Goal: Information Seeking & Learning: Learn about a topic

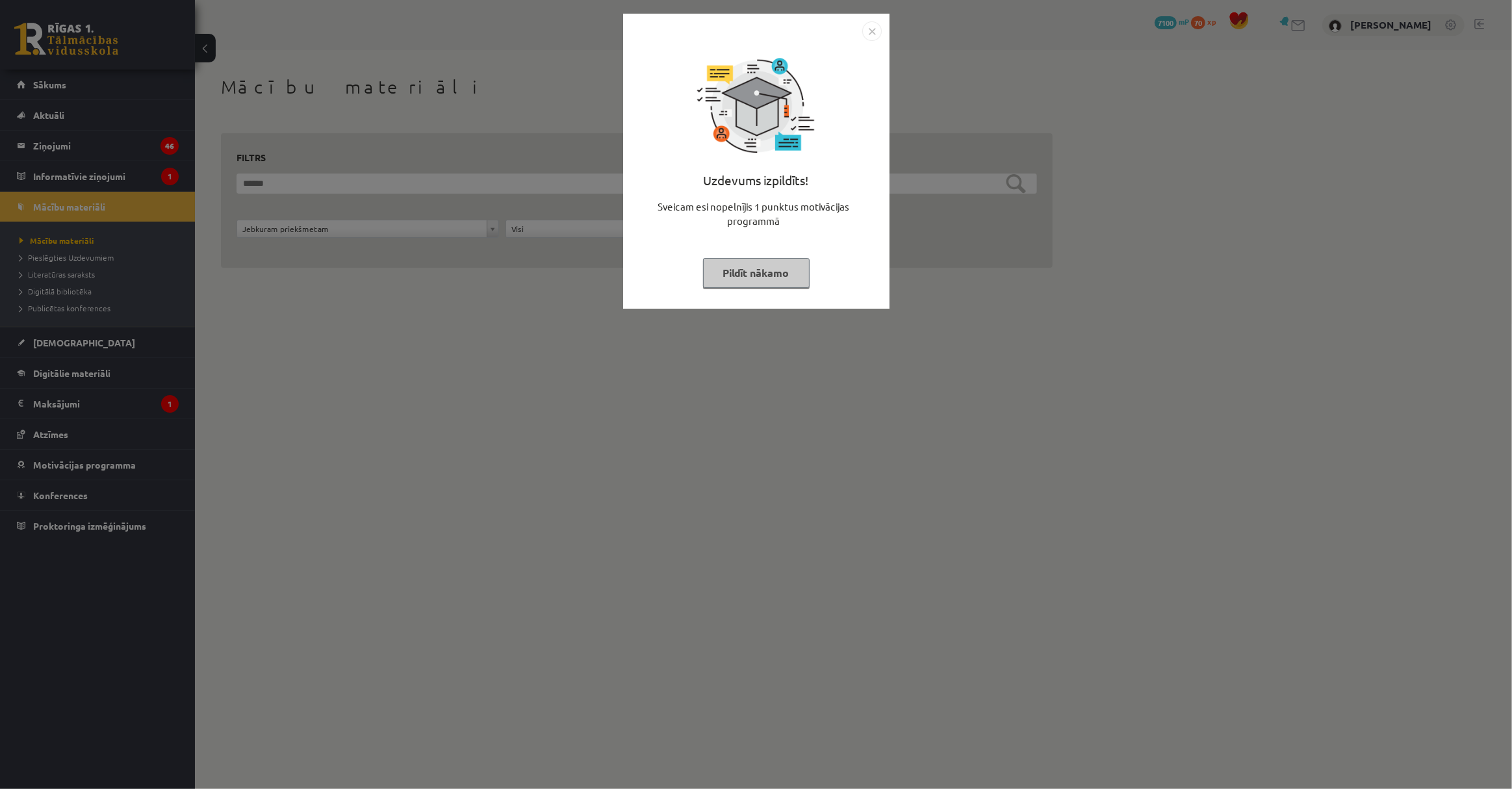
click at [767, 280] on button "Pildīt nākamo" at bounding box center [756, 273] width 107 height 30
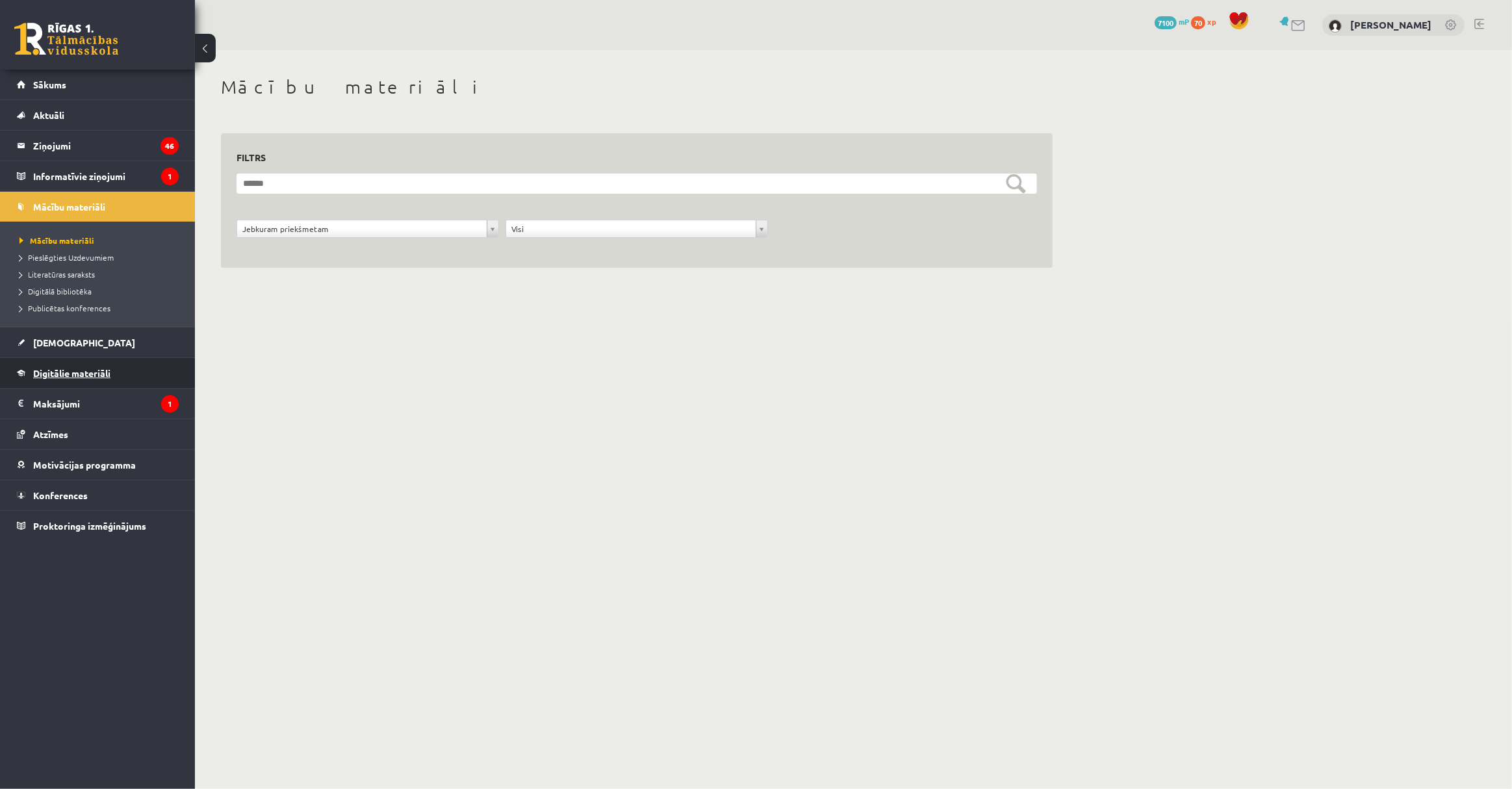
click at [112, 365] on link "Digitālie materiāli" at bounding box center [98, 373] width 162 height 30
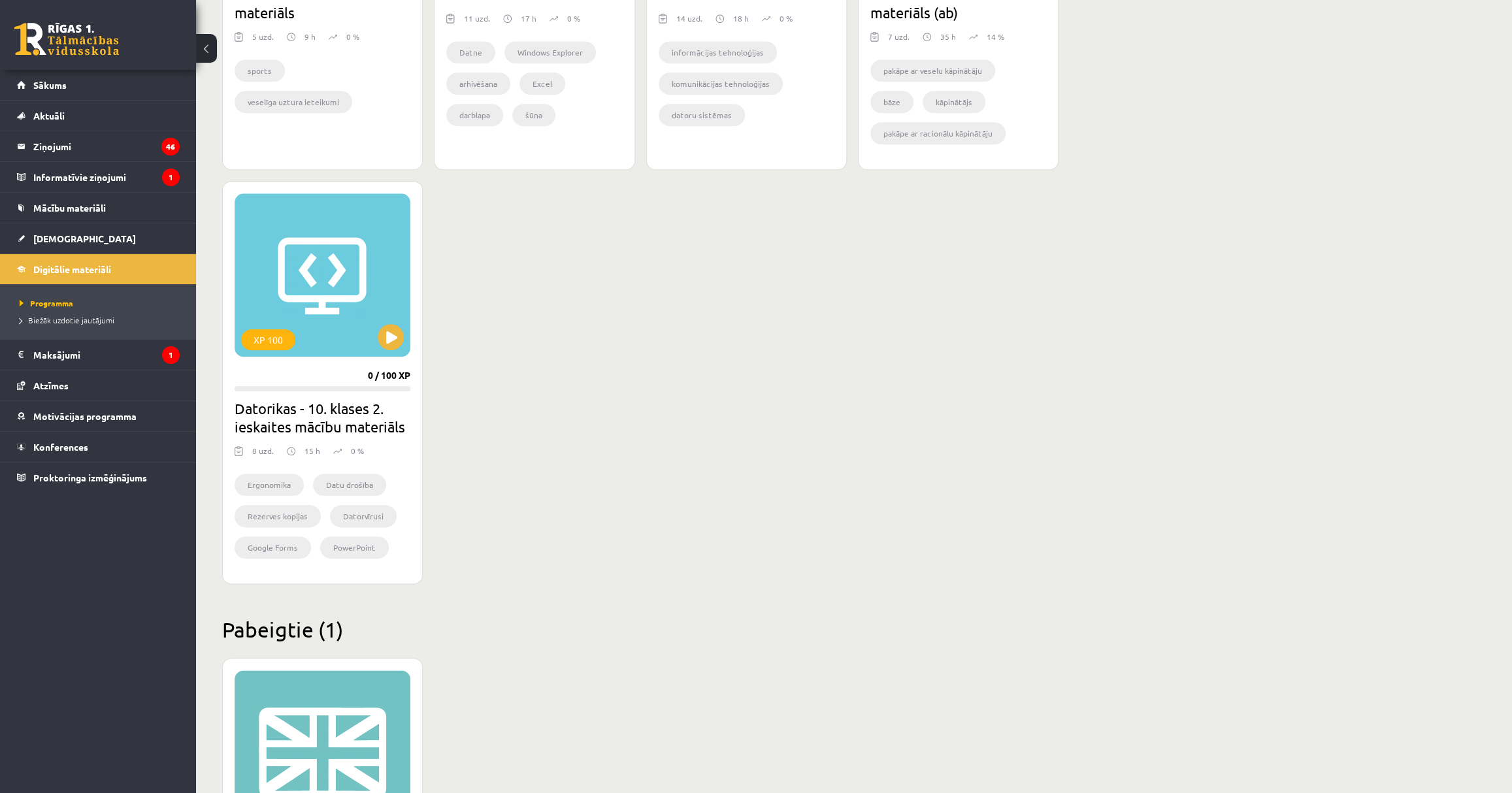
scroll to position [1350, 0]
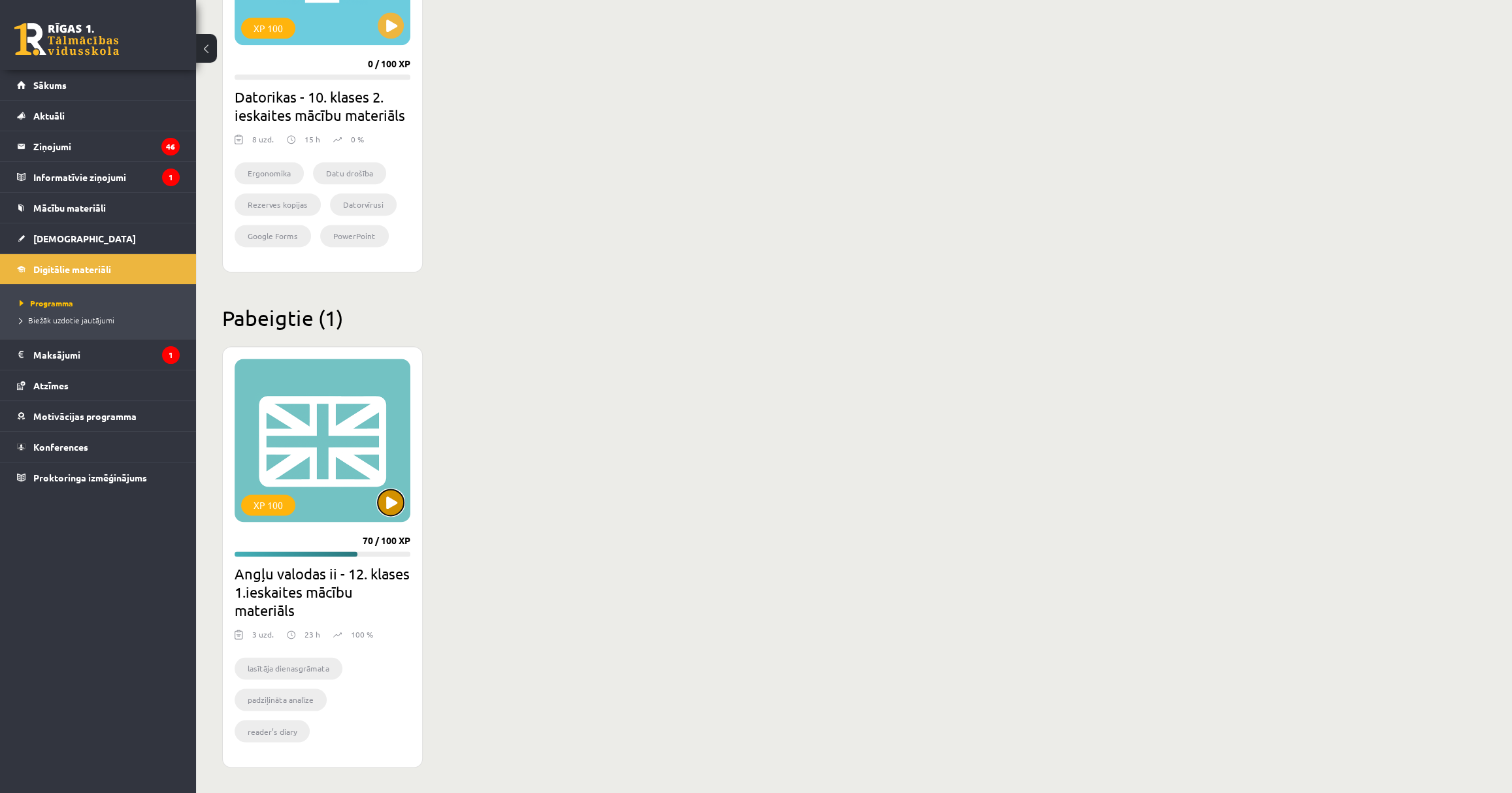
click at [380, 497] on button at bounding box center [390, 502] width 26 height 26
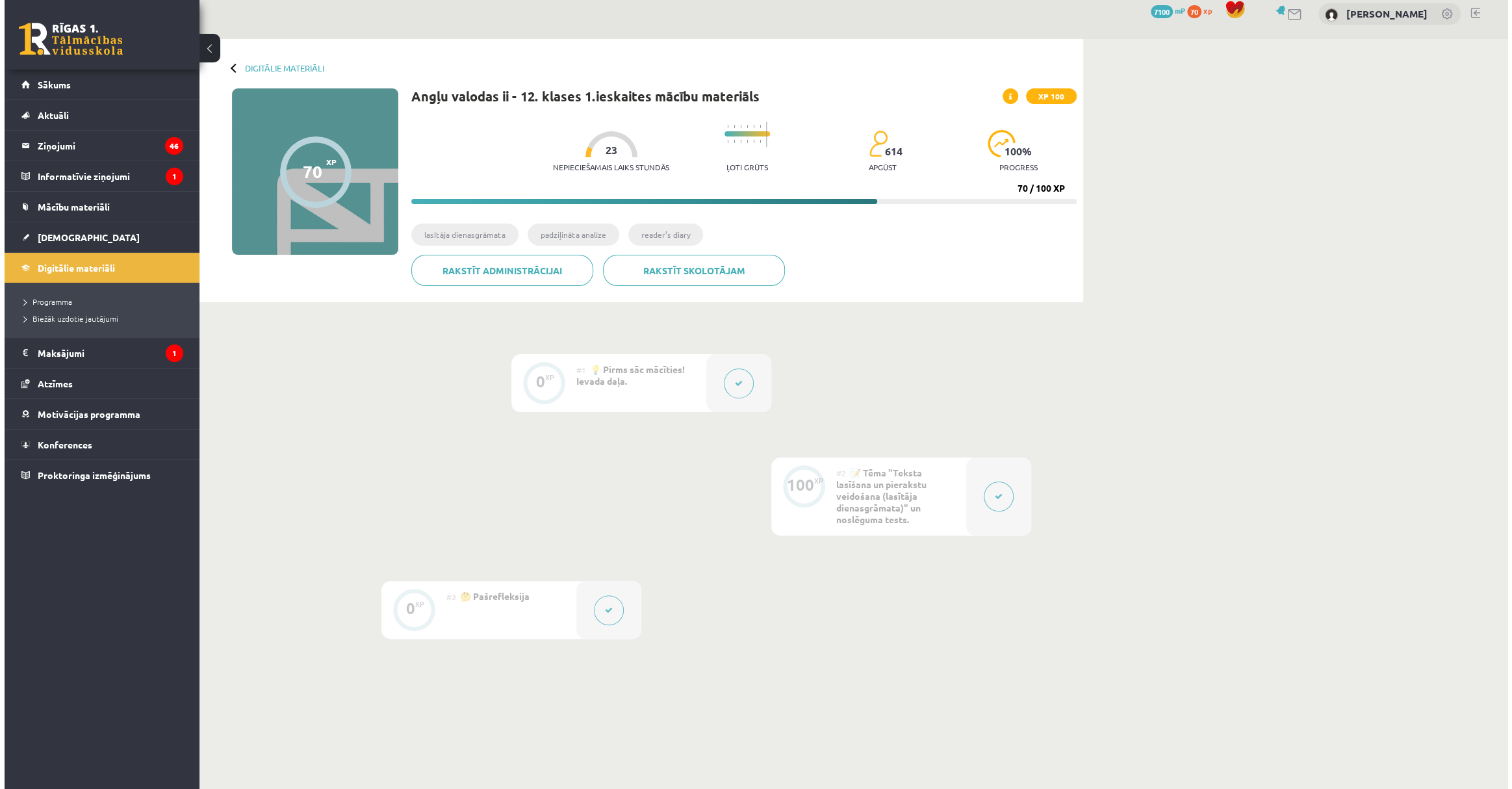
scroll to position [58, 0]
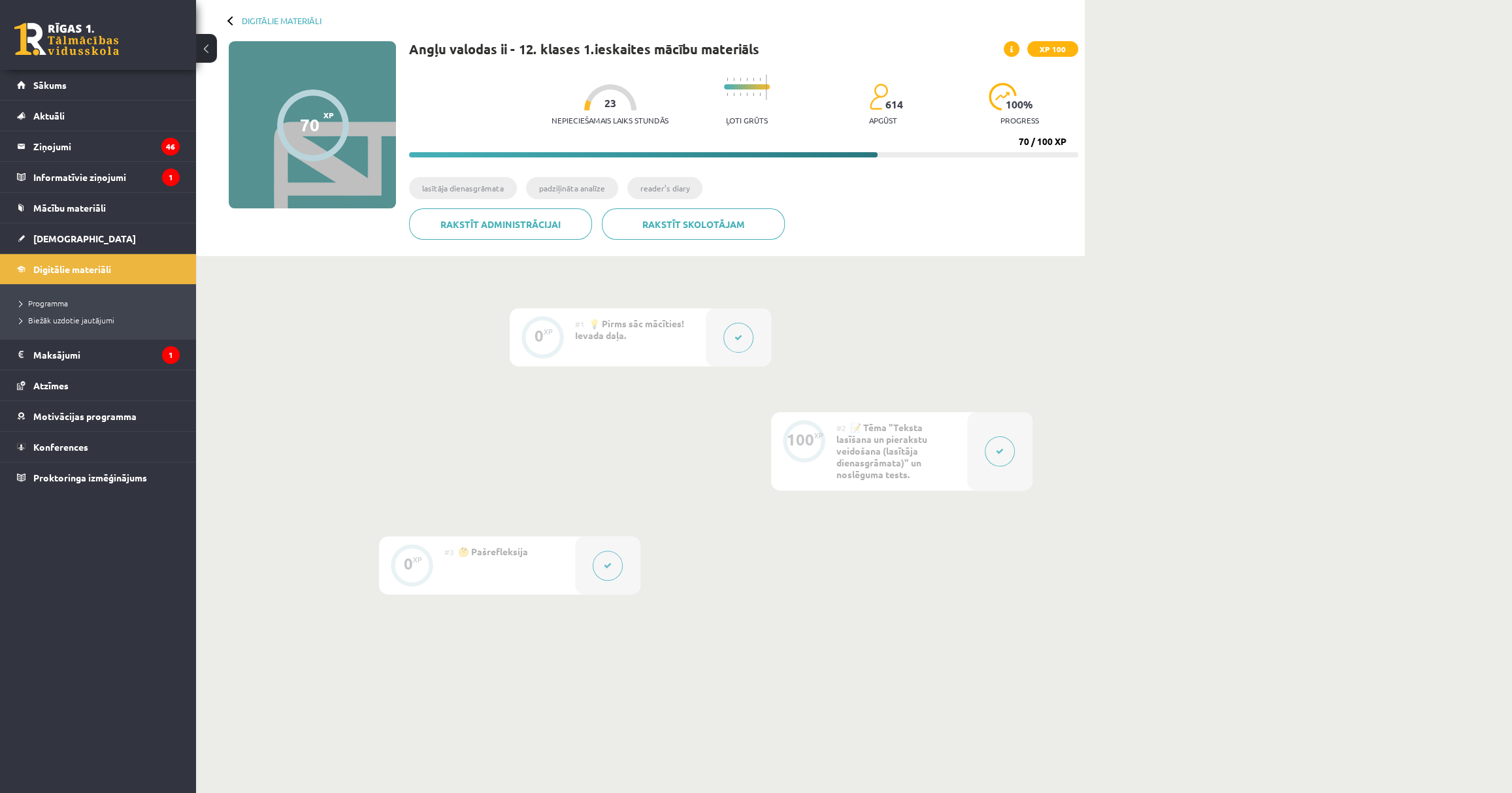
click at [729, 330] on button at bounding box center [739, 338] width 30 height 30
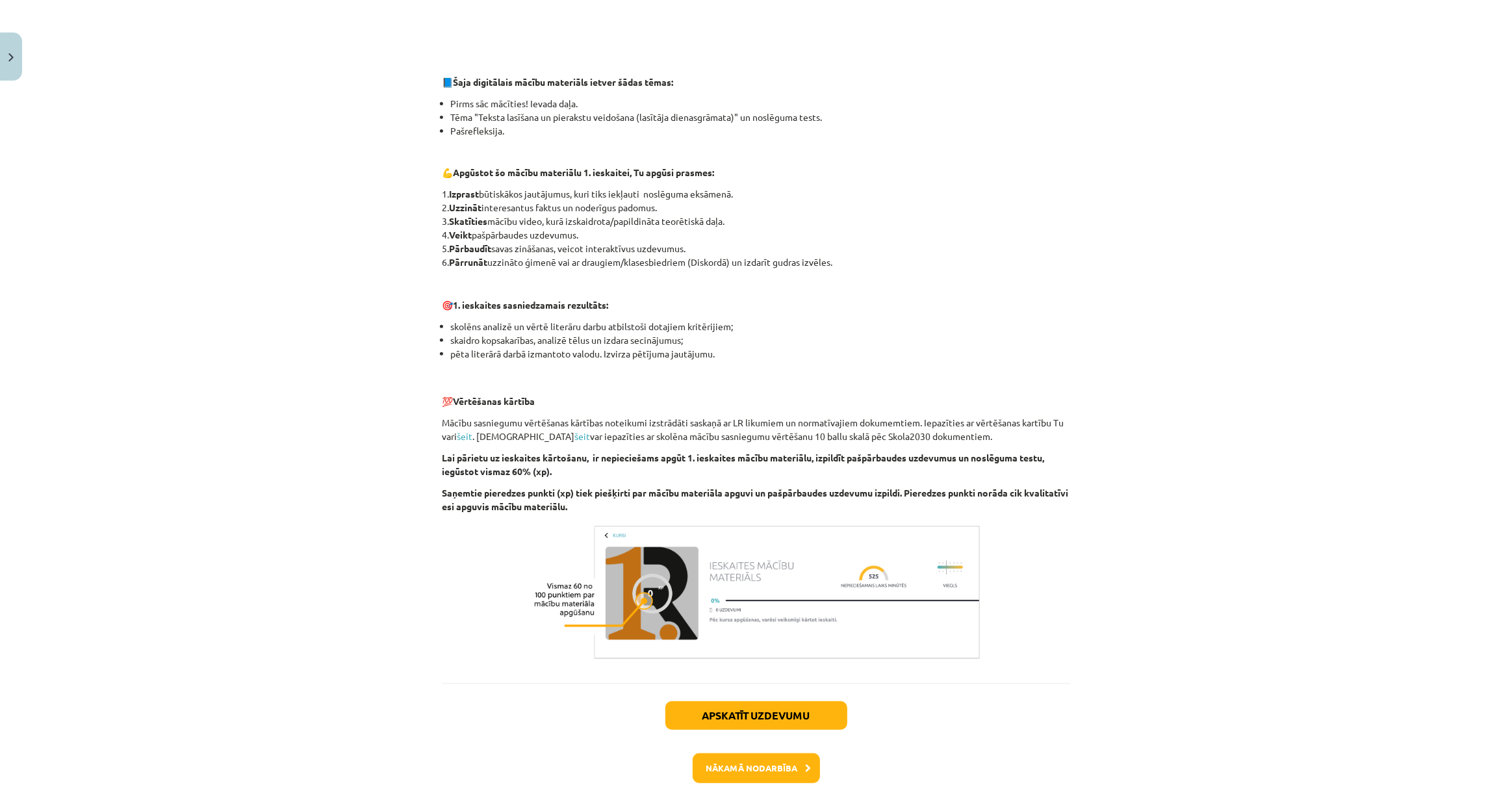
scroll to position [620, 0]
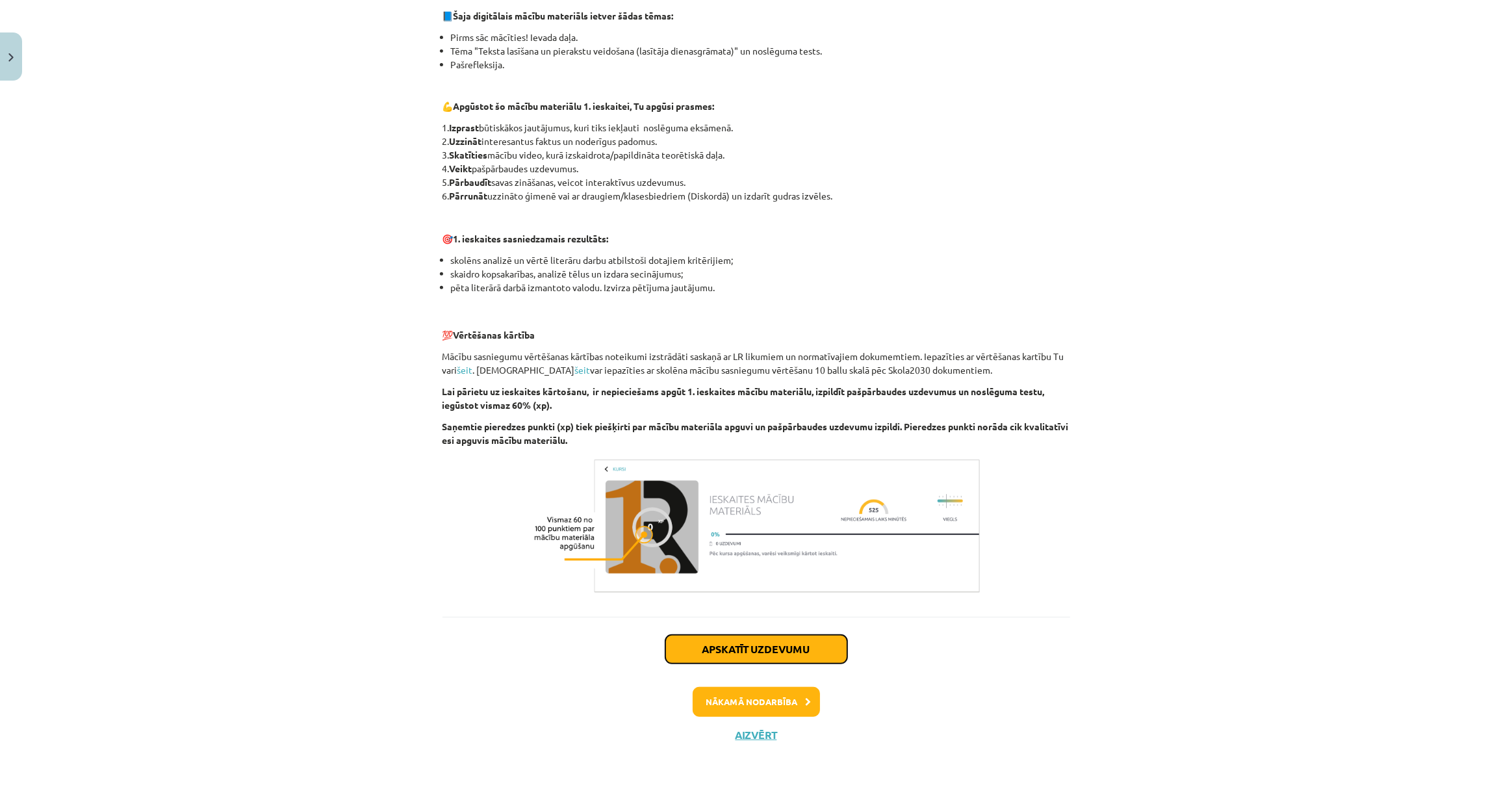
click at [786, 649] on button "Apskatīt uzdevumu" at bounding box center [756, 649] width 182 height 29
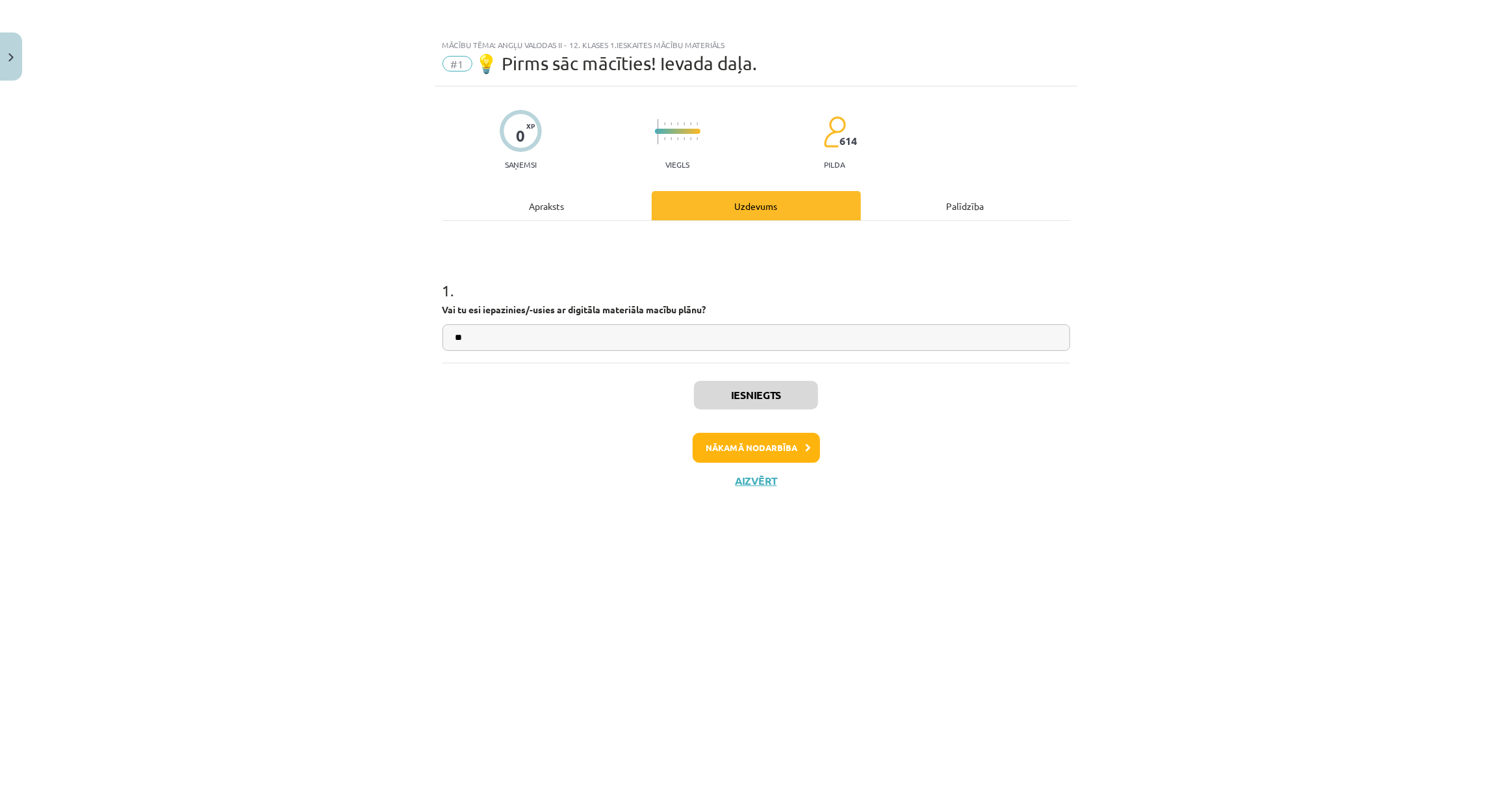
scroll to position [0, 0]
click at [778, 441] on button "Nākamā nodarbība" at bounding box center [757, 448] width 128 height 30
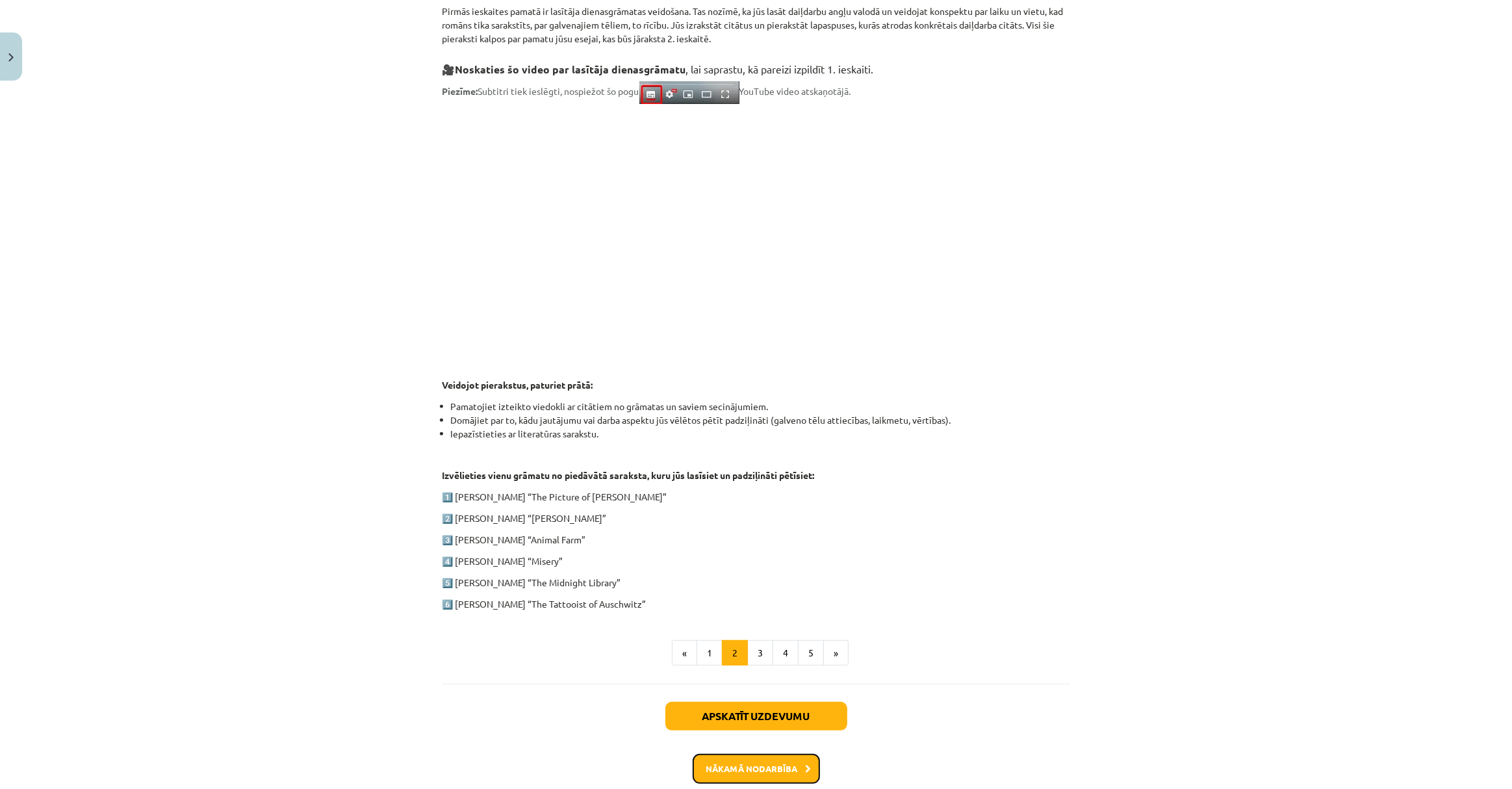
scroll to position [314, 0]
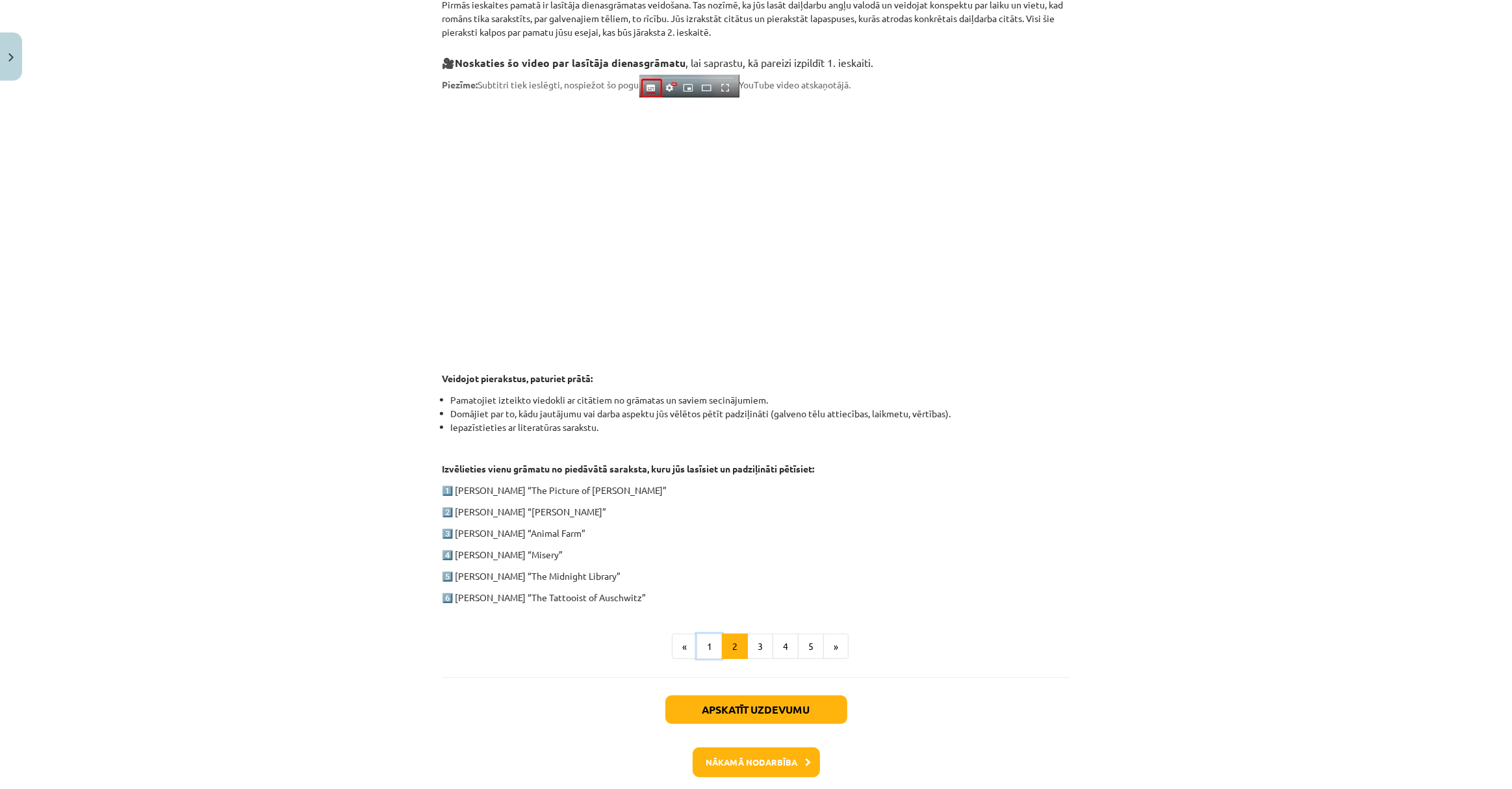
click at [708, 635] on button "1" at bounding box center [709, 646] width 26 height 26
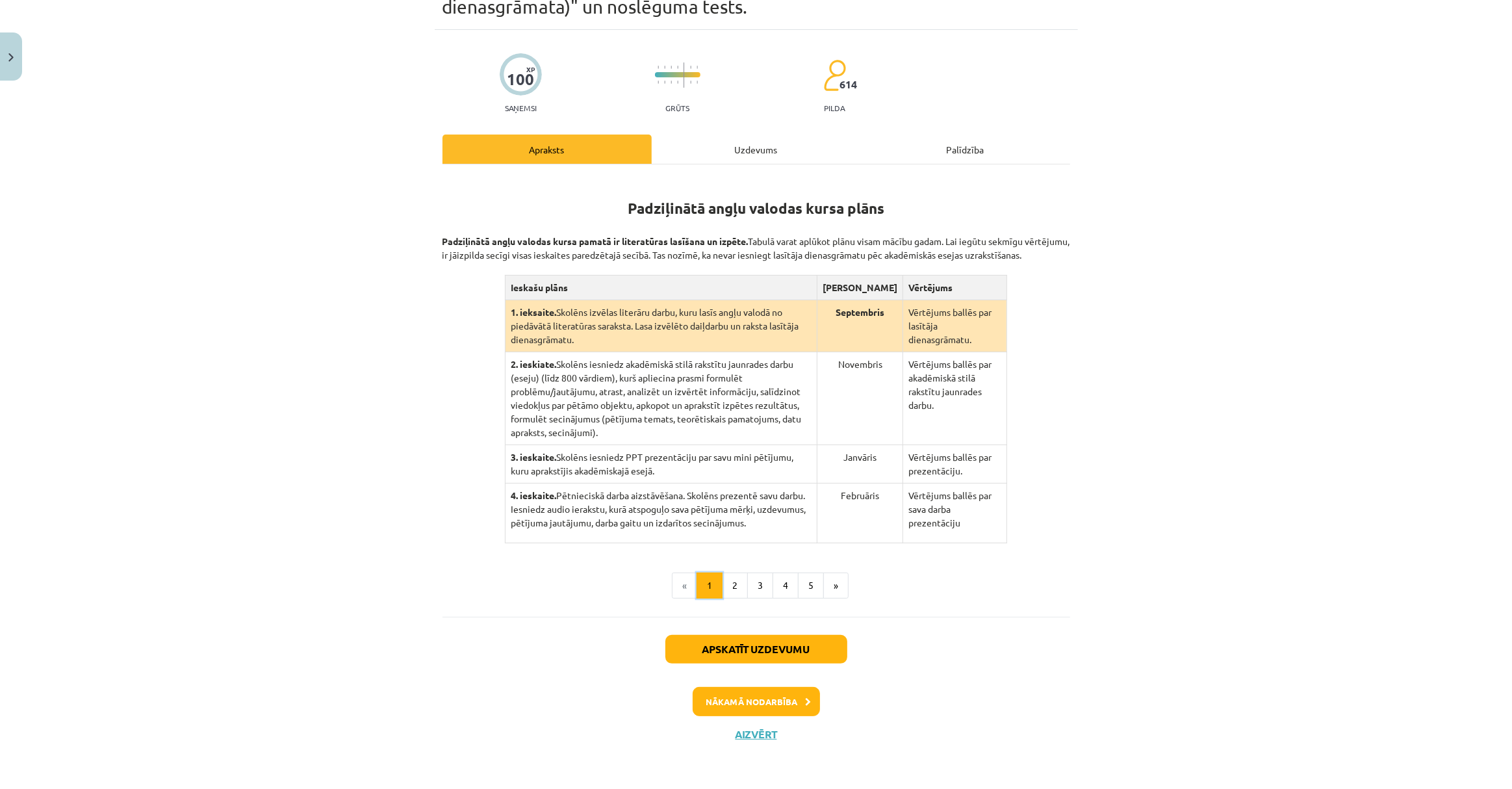
scroll to position [62, 0]
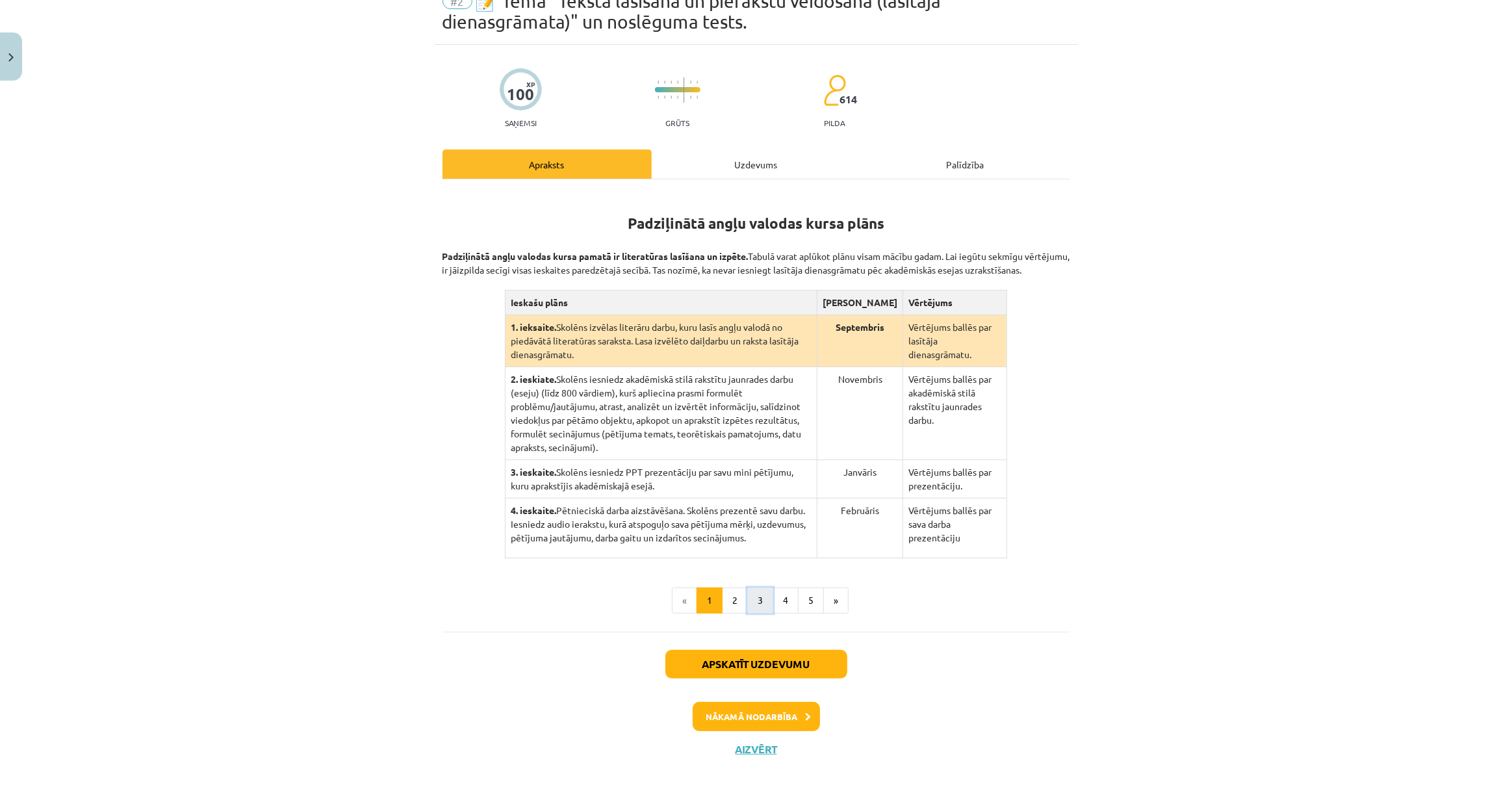
click at [753, 588] on button "3" at bounding box center [760, 601] width 26 height 26
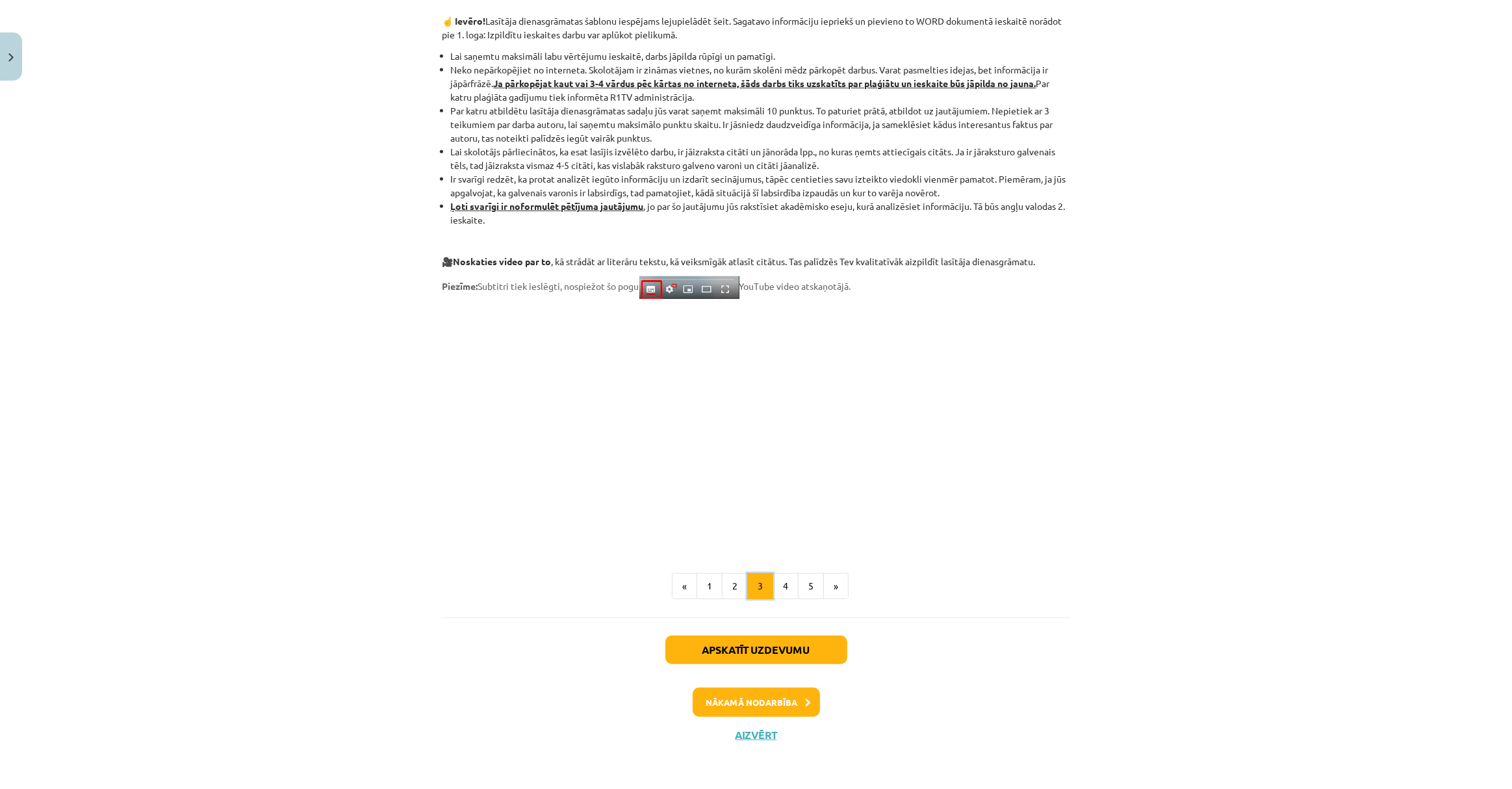
scroll to position [815, 0]
click at [780, 585] on button "4" at bounding box center [785, 585] width 26 height 26
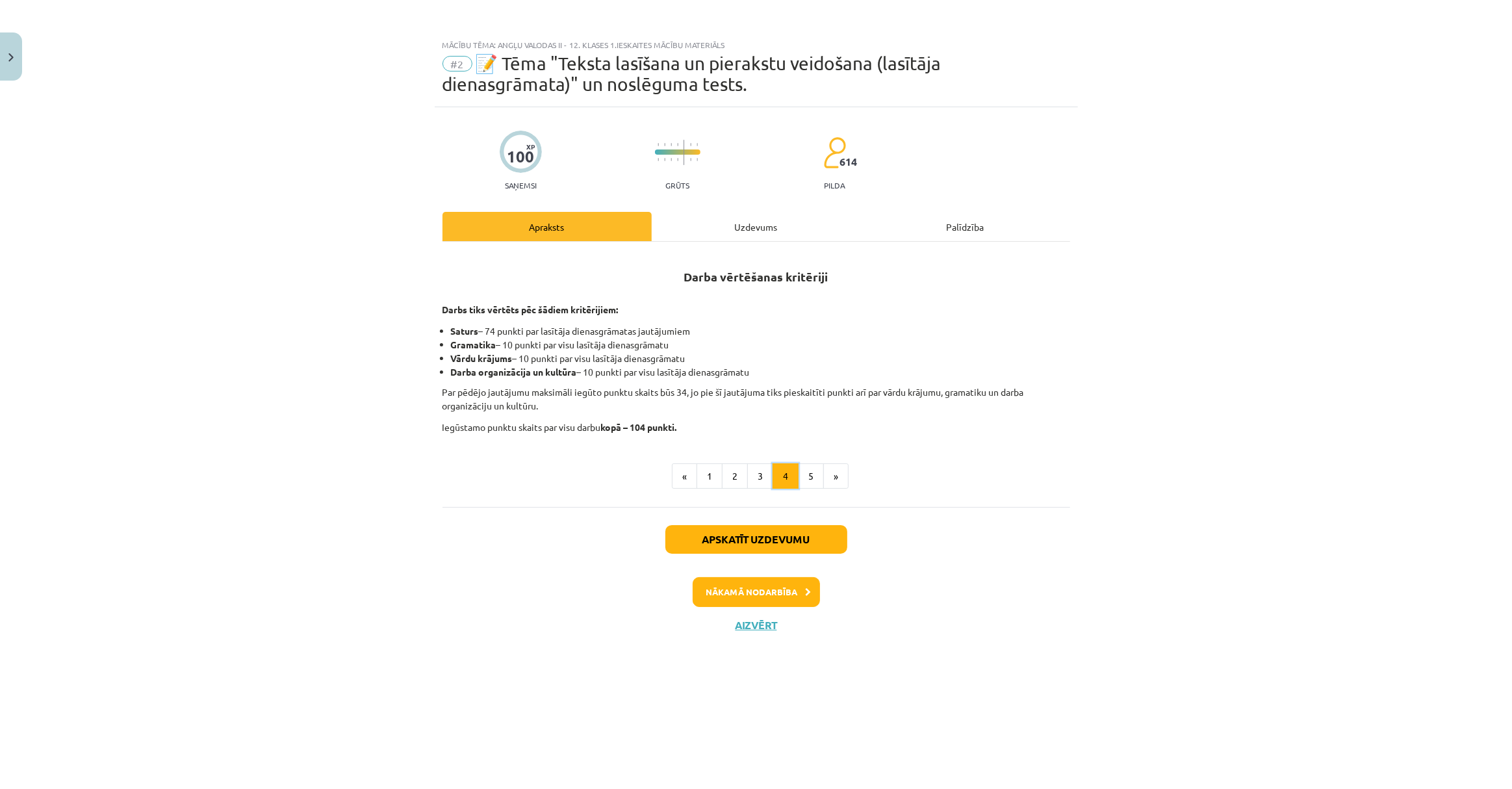
scroll to position [0, 0]
click at [812, 471] on button "5" at bounding box center [811, 477] width 26 height 26
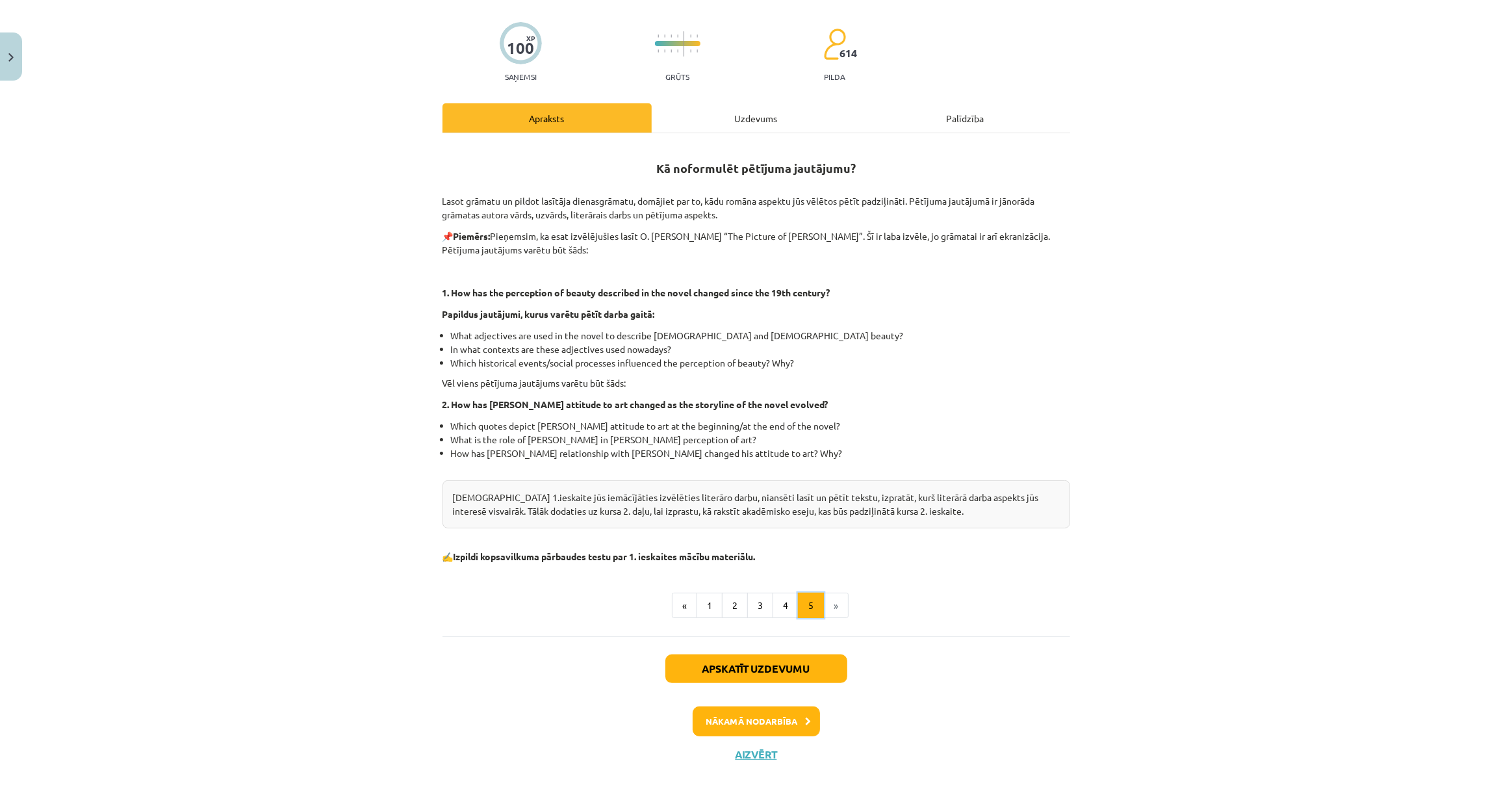
scroll to position [128, 0]
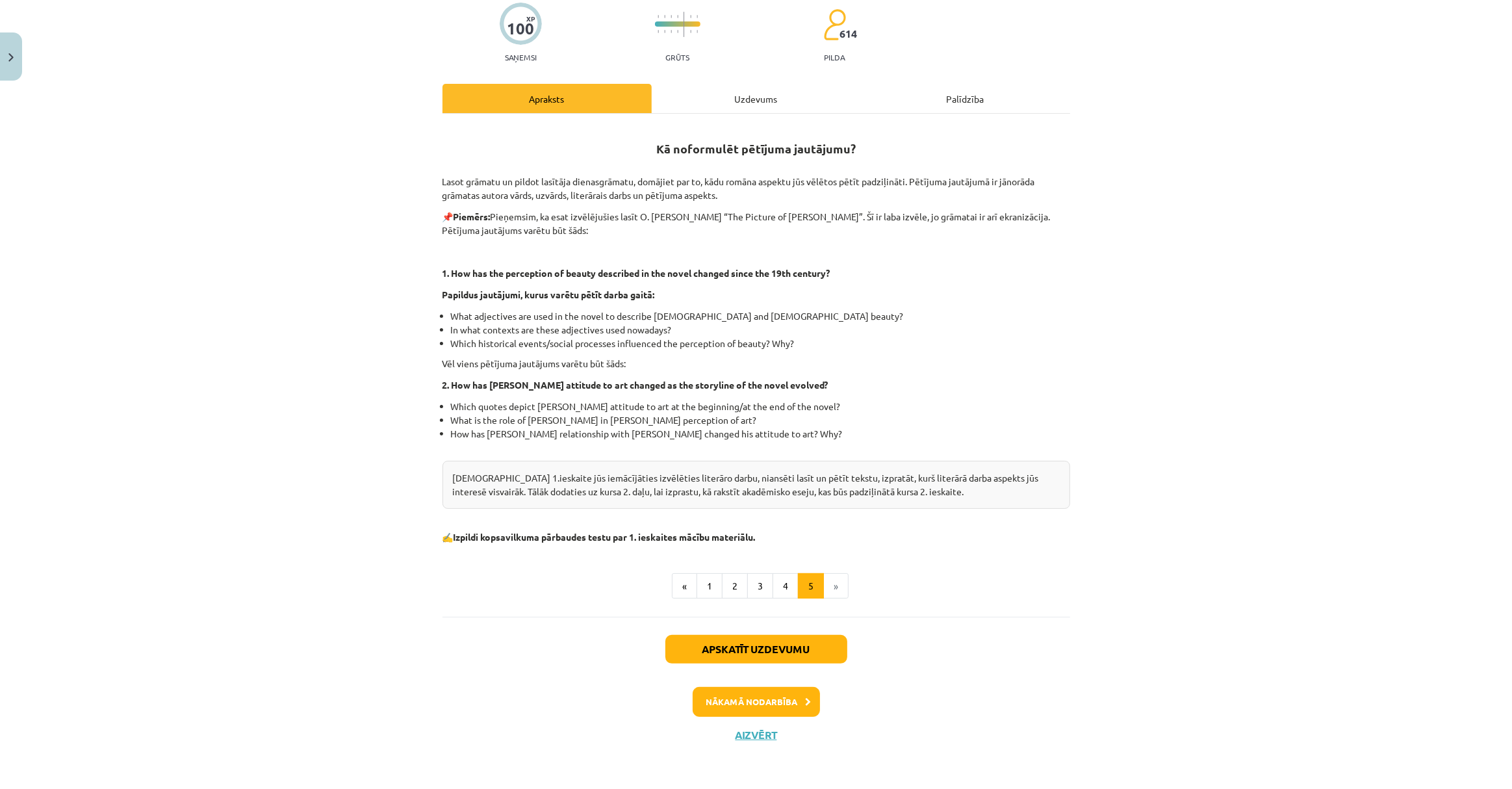
click at [747, 91] on div "Uzdevums" at bounding box center [756, 98] width 209 height 29
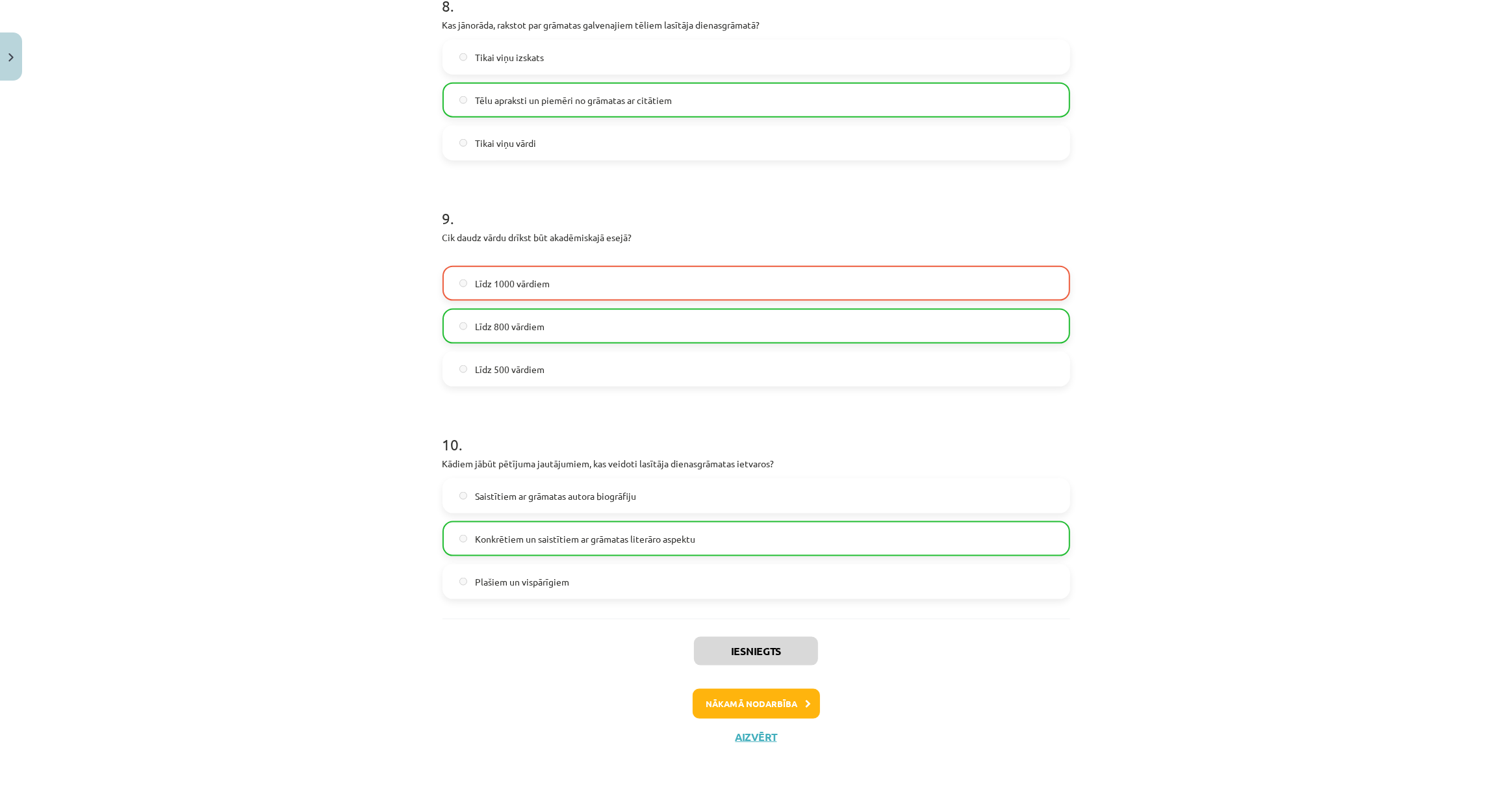
scroll to position [1795, 0]
click at [747, 738] on button "Aizvērt" at bounding box center [756, 735] width 50 height 13
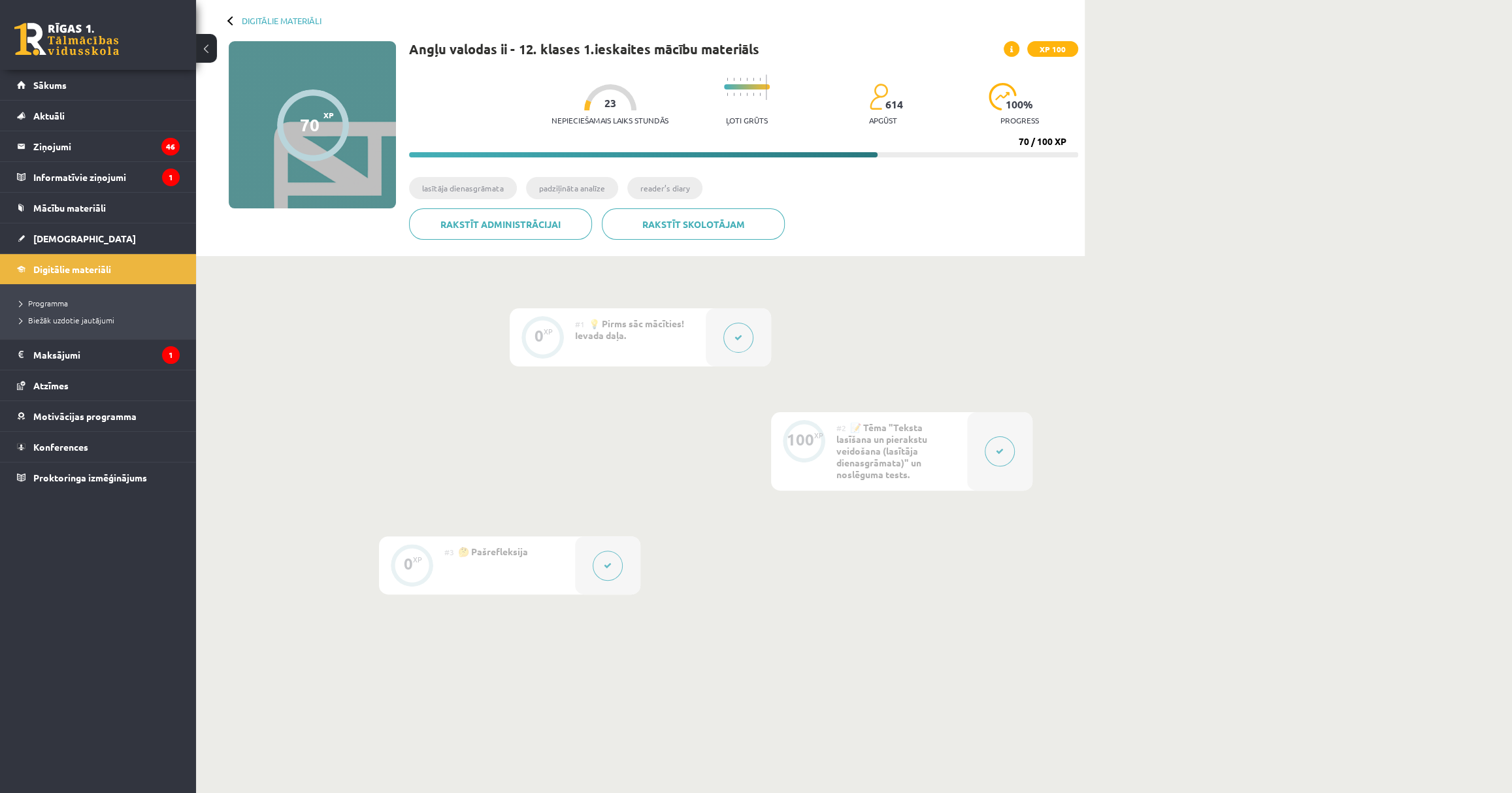
click at [730, 326] on button at bounding box center [739, 338] width 30 height 30
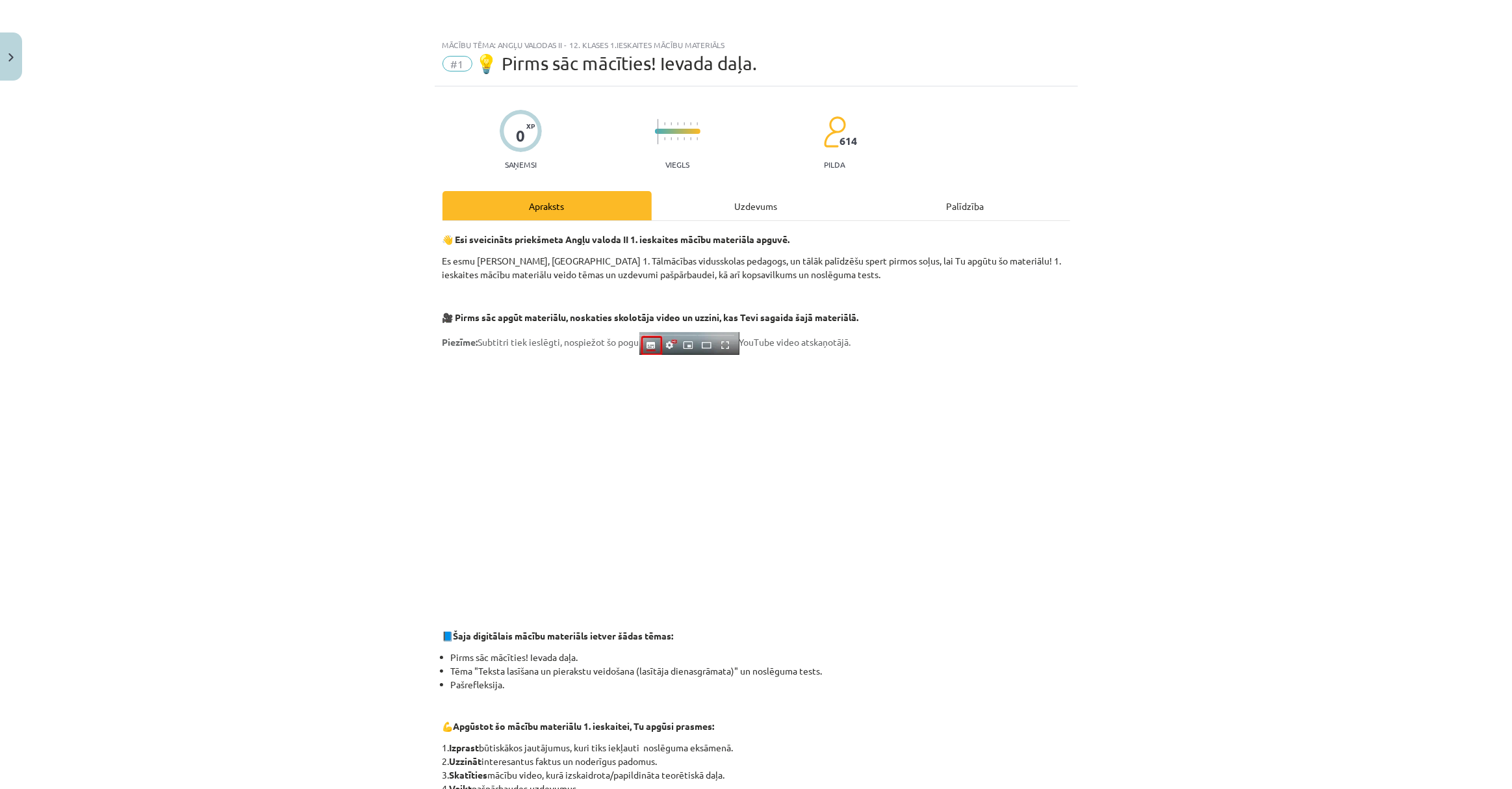
click at [753, 208] on div "Uzdevums" at bounding box center [756, 205] width 209 height 29
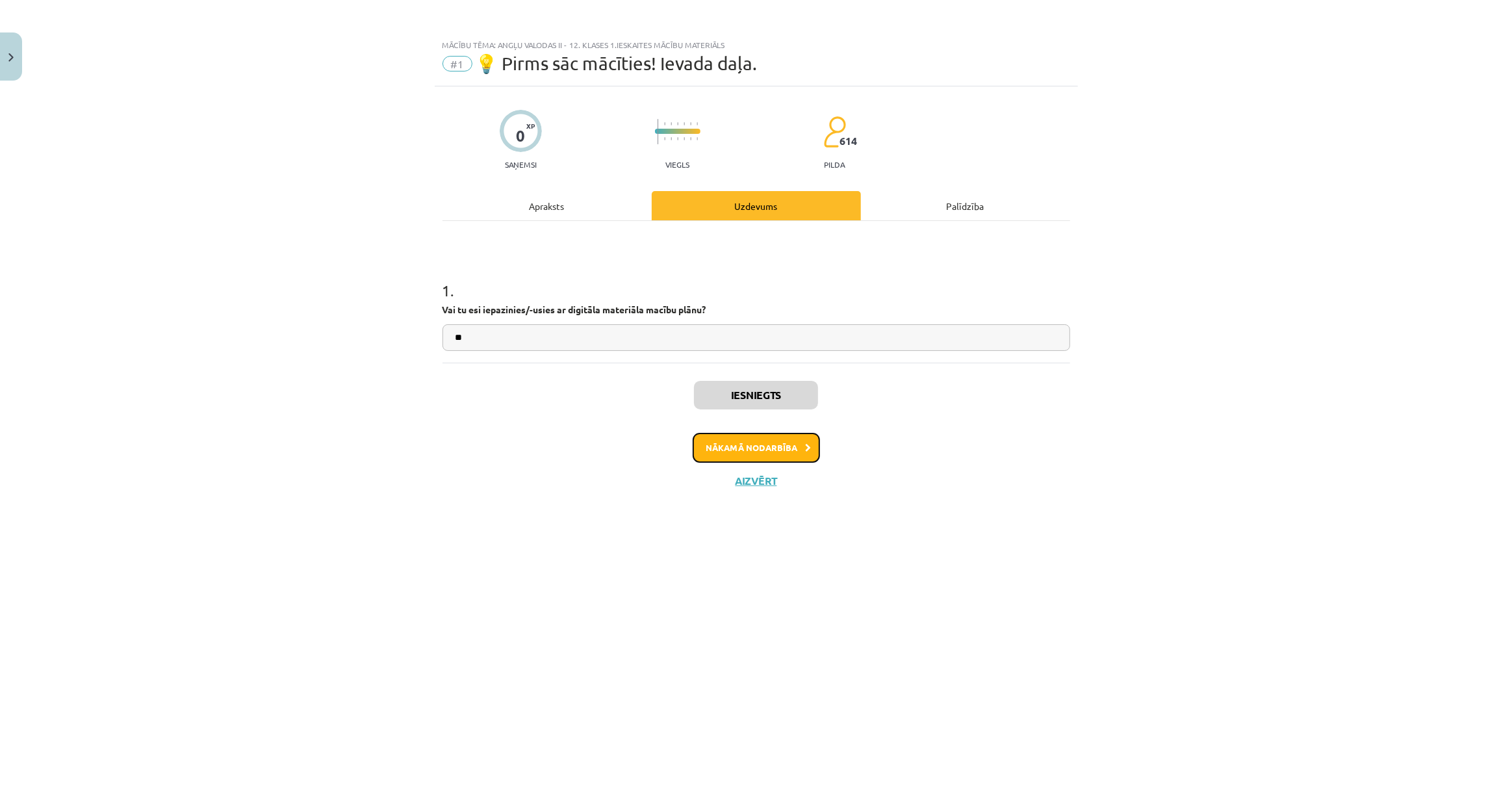
click at [787, 450] on button "Nākamā nodarbība" at bounding box center [757, 448] width 128 height 30
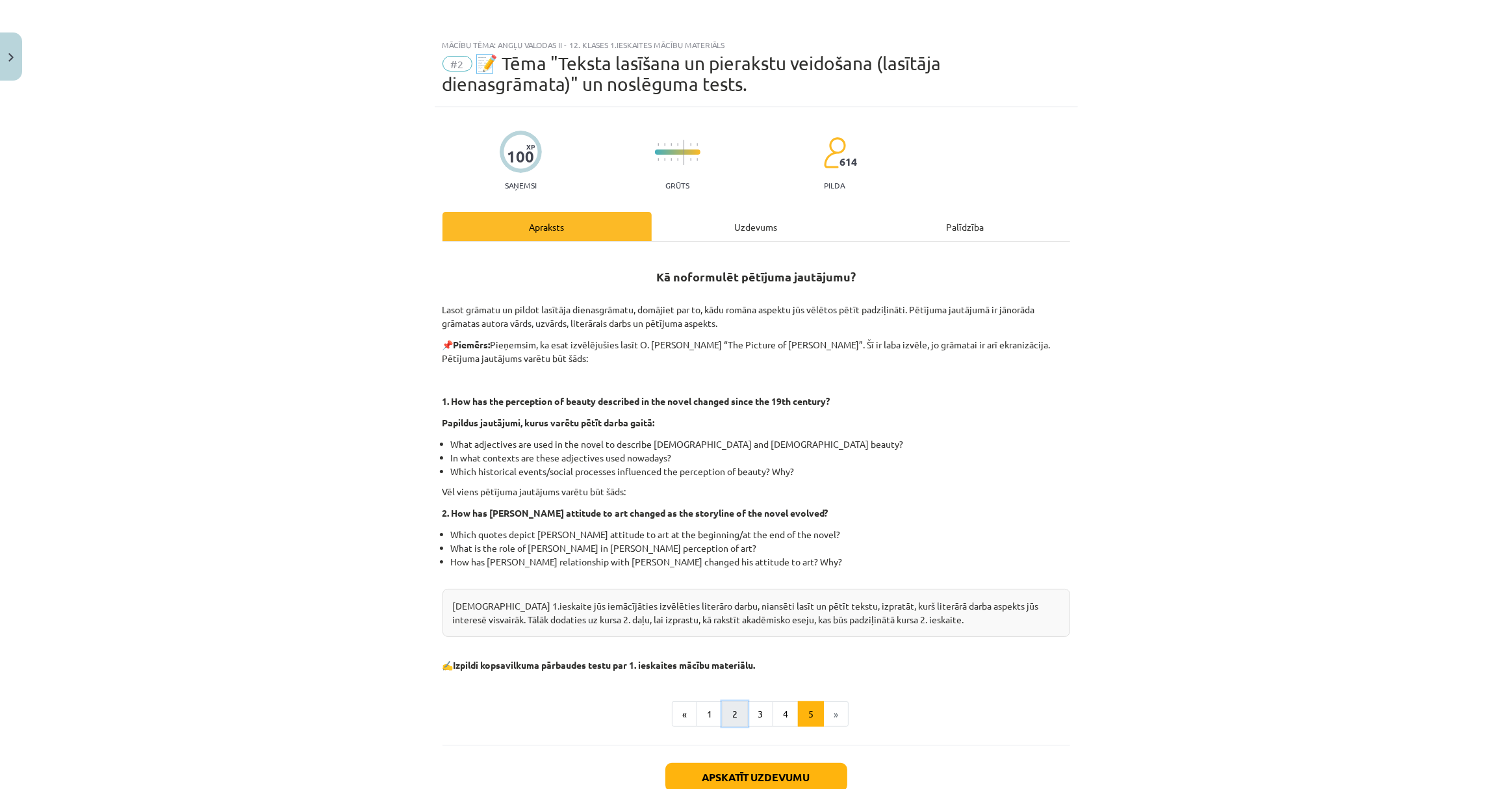
click at [722, 718] on button "2" at bounding box center [735, 714] width 26 height 26
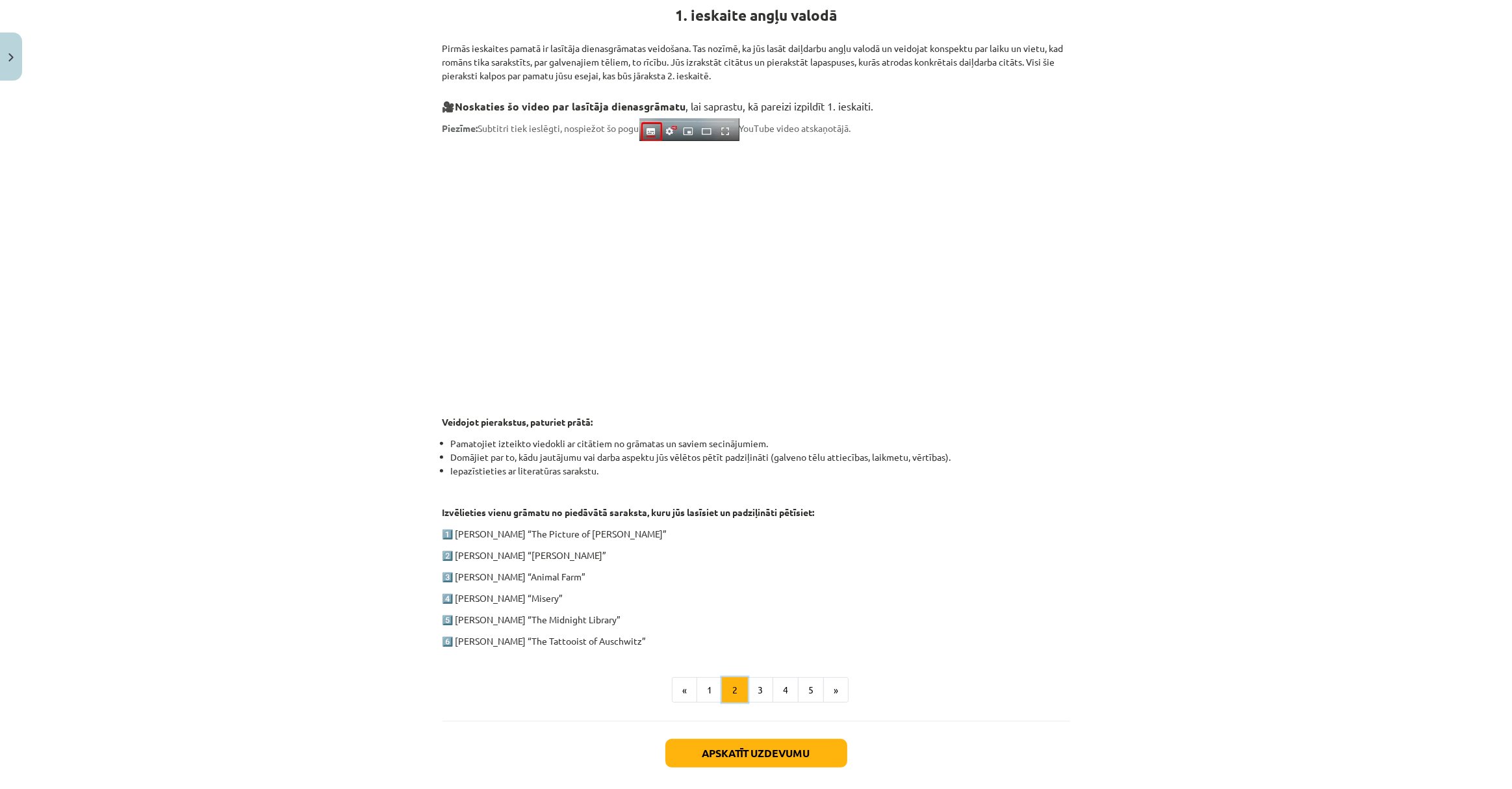
scroll to position [373, 0]
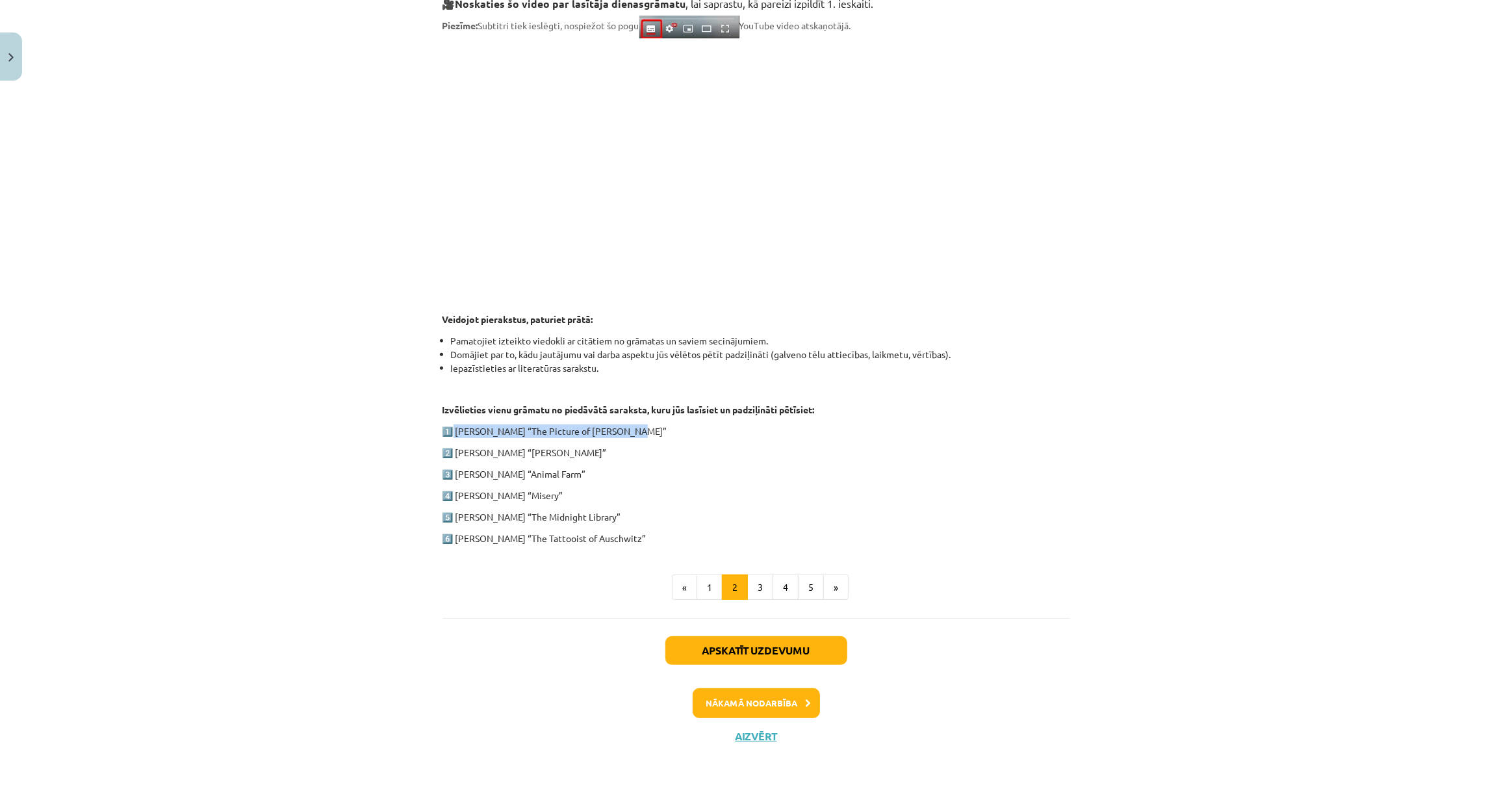
drag, startPoint x: 444, startPoint y: 426, endPoint x: 643, endPoint y: 427, distance: 199.0
click at [643, 427] on p "1️⃣ [PERSON_NAME] “The Picture of [PERSON_NAME]”" at bounding box center [756, 431] width 628 height 14
click at [465, 446] on p "2️⃣ [PERSON_NAME] “[PERSON_NAME]”" at bounding box center [756, 453] width 628 height 14
drag, startPoint x: 454, startPoint y: 450, endPoint x: 612, endPoint y: 451, distance: 158.0
click at [612, 451] on p "2️⃣ [PERSON_NAME] “[PERSON_NAME]”" at bounding box center [756, 453] width 628 height 14
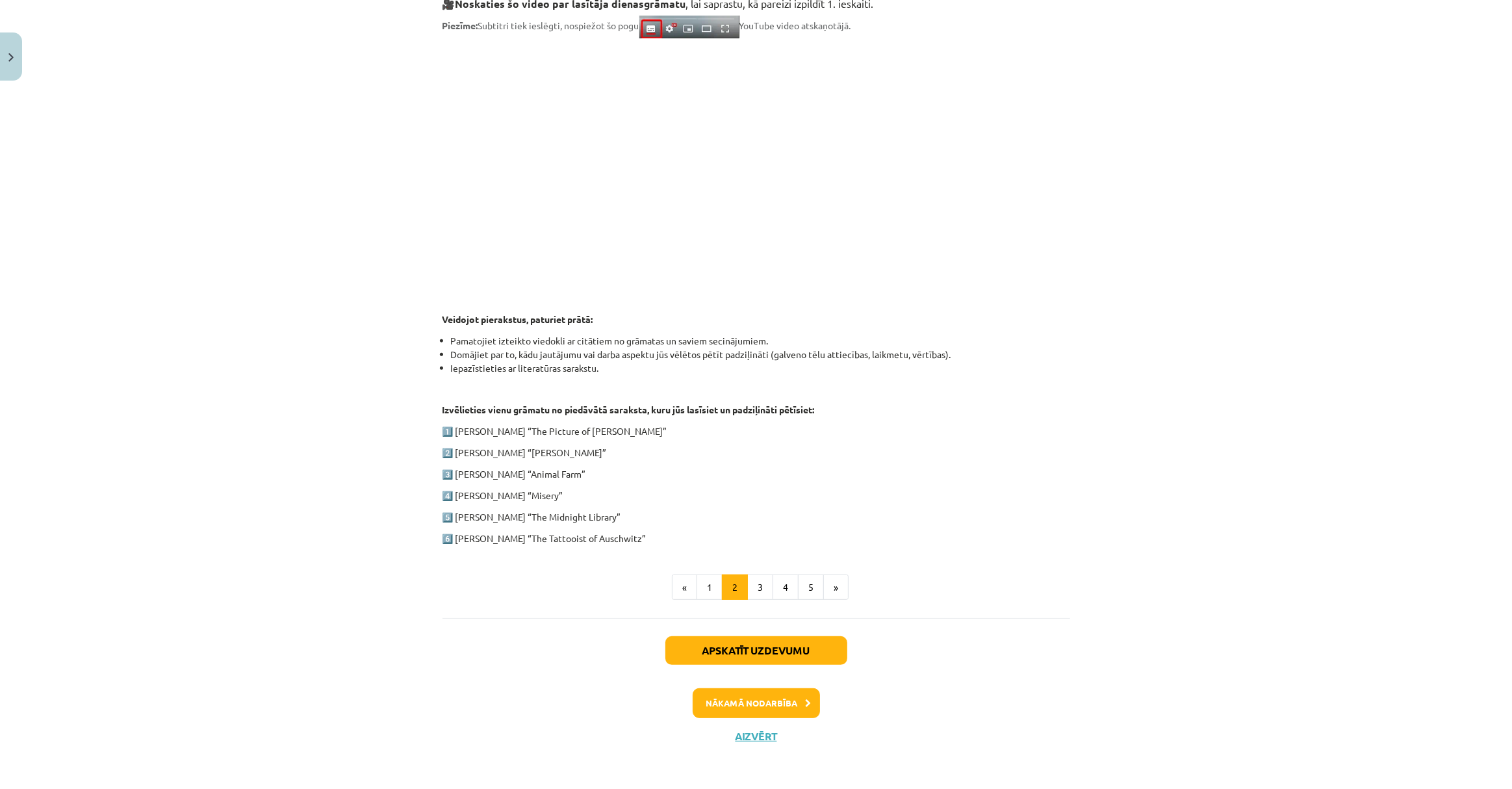
drag, startPoint x: 612, startPoint y: 451, endPoint x: 560, endPoint y: 451, distance: 52.0
click at [567, 447] on p "2️⃣ [PERSON_NAME] “[PERSON_NAME]”" at bounding box center [756, 453] width 628 height 14
drag, startPoint x: 449, startPoint y: 467, endPoint x: 644, endPoint y: 469, distance: 195.0
click at [643, 469] on p "3️⃣ [PERSON_NAME] “Animal Farm”" at bounding box center [756, 474] width 628 height 14
drag, startPoint x: 644, startPoint y: 469, endPoint x: 578, endPoint y: 485, distance: 67.9
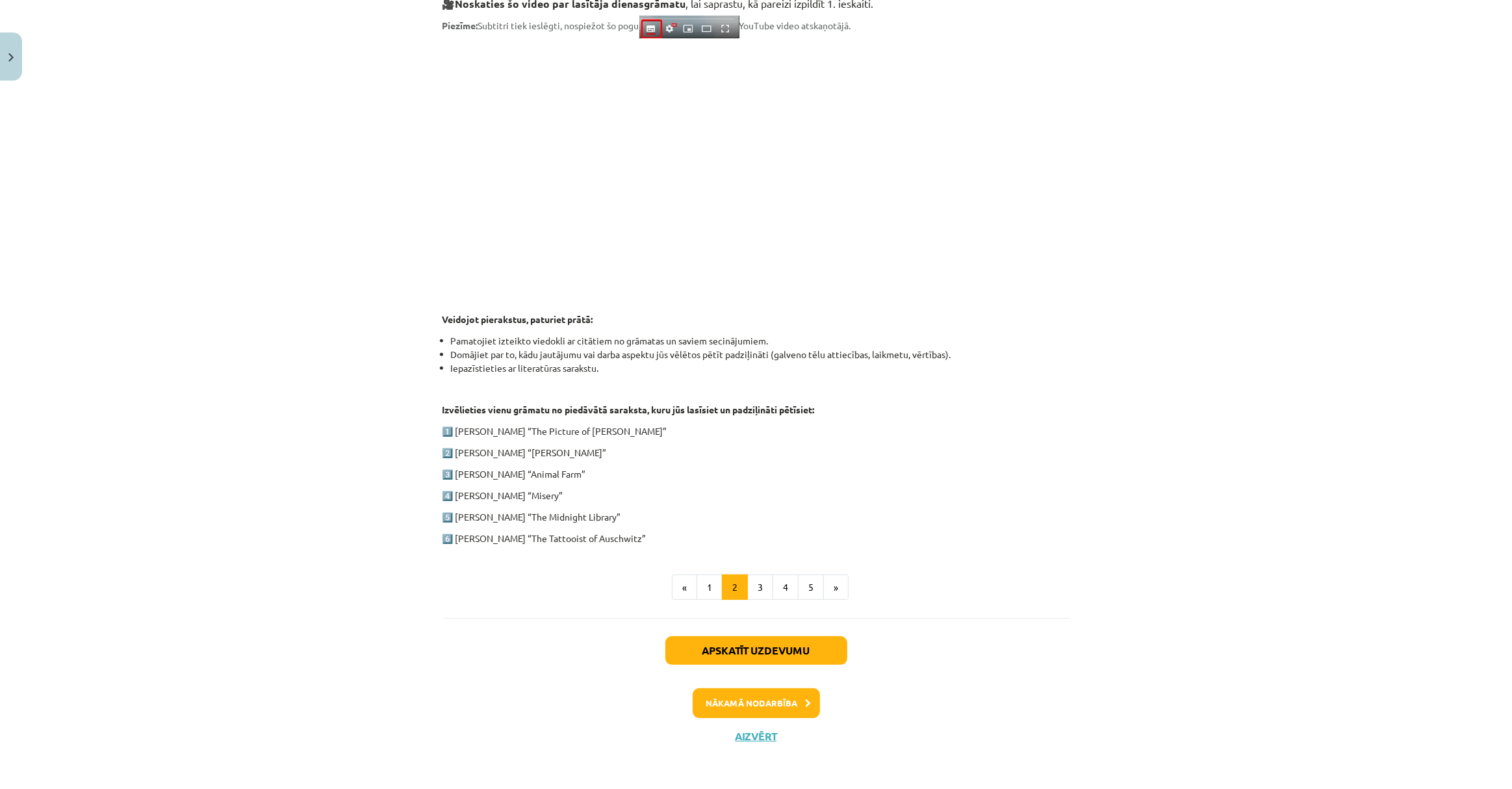
click at [578, 485] on div "1. ieskaite angļu valodā Pirmās ieskaites pamatā ir lasītāja dienasgrāmatas vei…" at bounding box center [756, 213] width 628 height 665
drag, startPoint x: 450, startPoint y: 494, endPoint x: 553, endPoint y: 493, distance: 103.0
click at [553, 493] on p "4️⃣ [PERSON_NAME] “Misery”" at bounding box center [756, 496] width 628 height 14
drag, startPoint x: 553, startPoint y: 493, endPoint x: 619, endPoint y: 495, distance: 66.0
click at [619, 495] on p "4️⃣ [PERSON_NAME] “Misery”" at bounding box center [756, 496] width 628 height 14
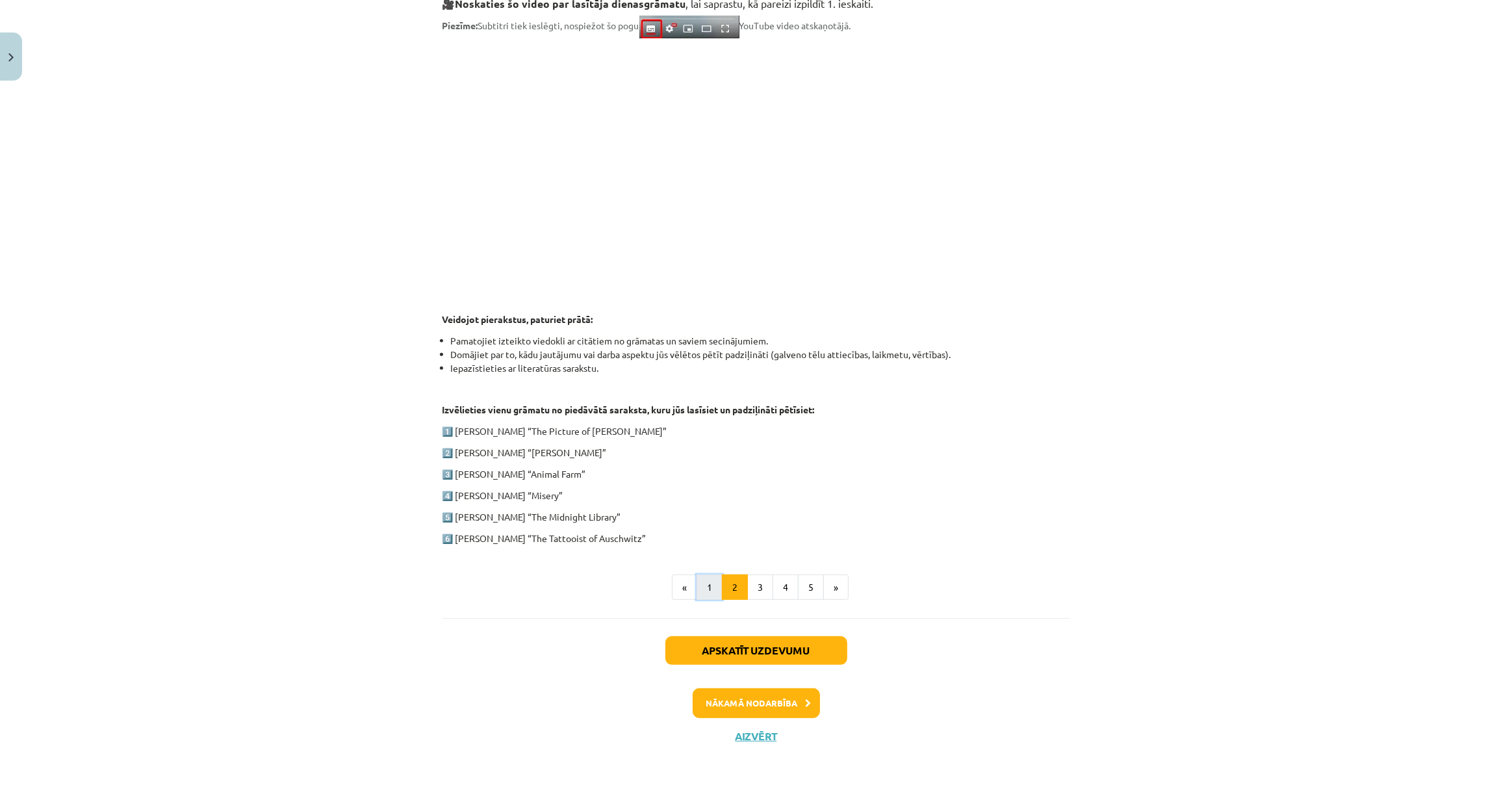
click at [699, 587] on button "1" at bounding box center [709, 587] width 26 height 26
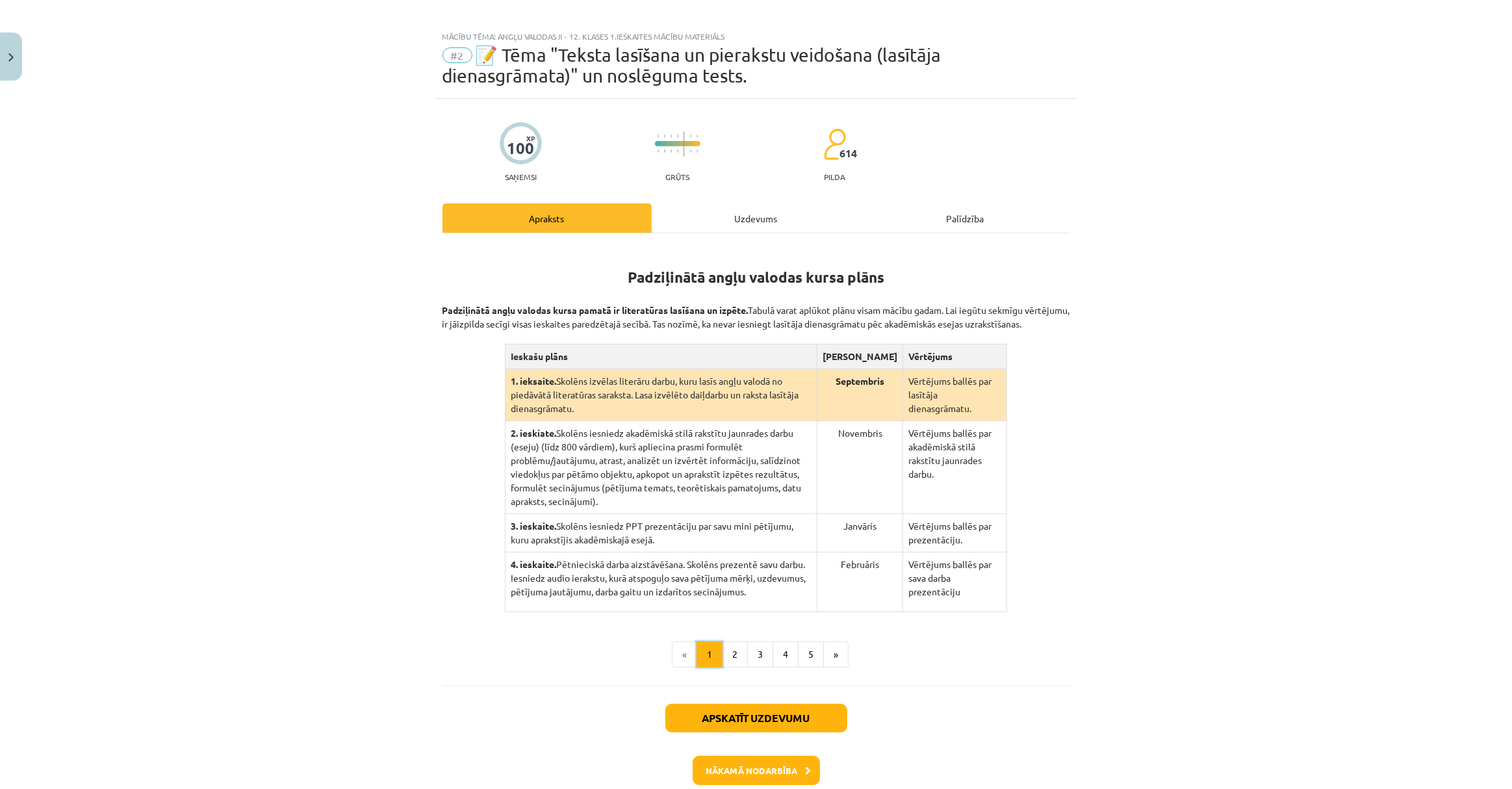
scroll to position [0, 0]
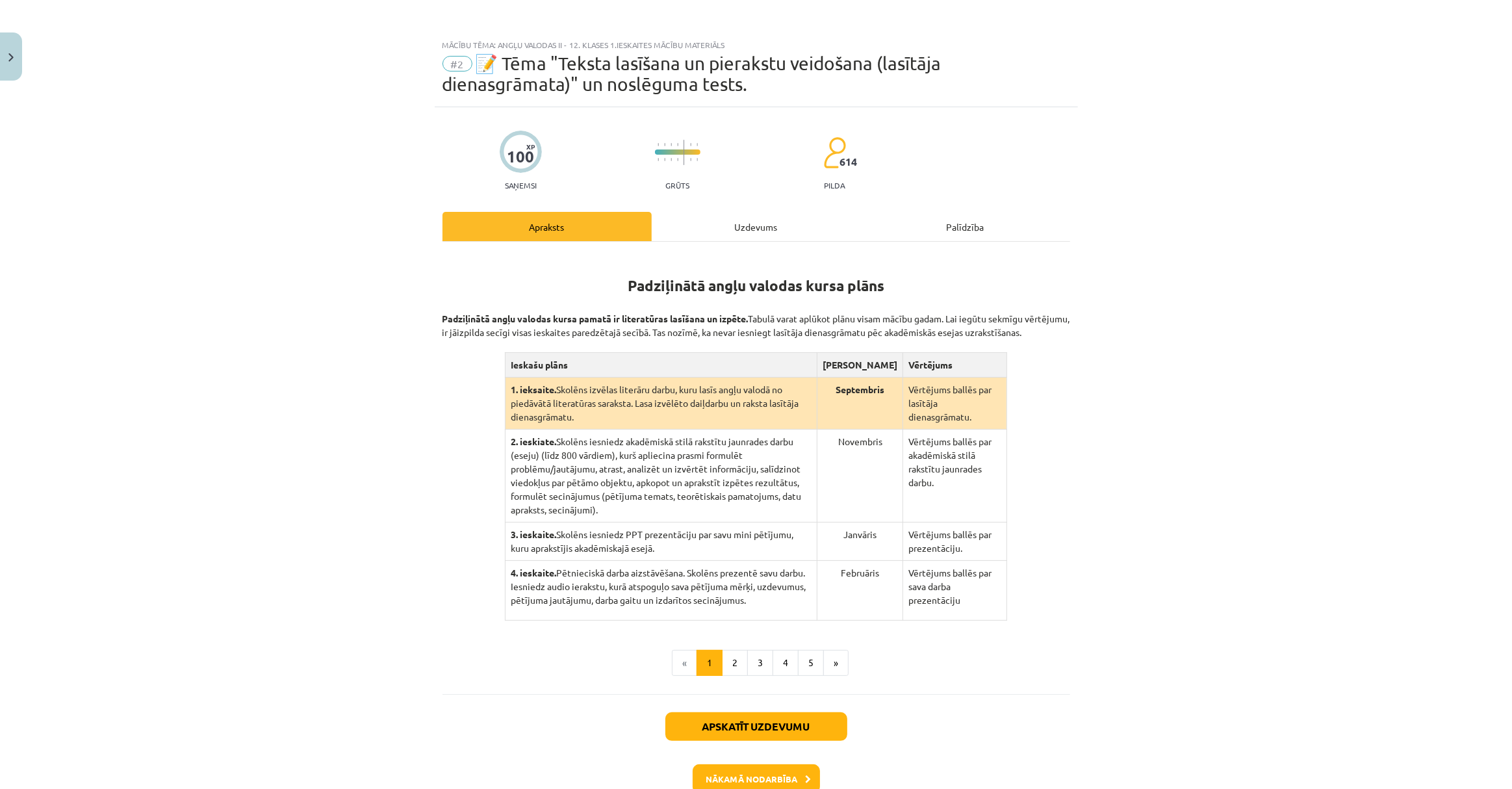
click at [541, 220] on div "Apraksts" at bounding box center [547, 226] width 209 height 29
click at [6, 54] on button "Close" at bounding box center [11, 56] width 22 height 48
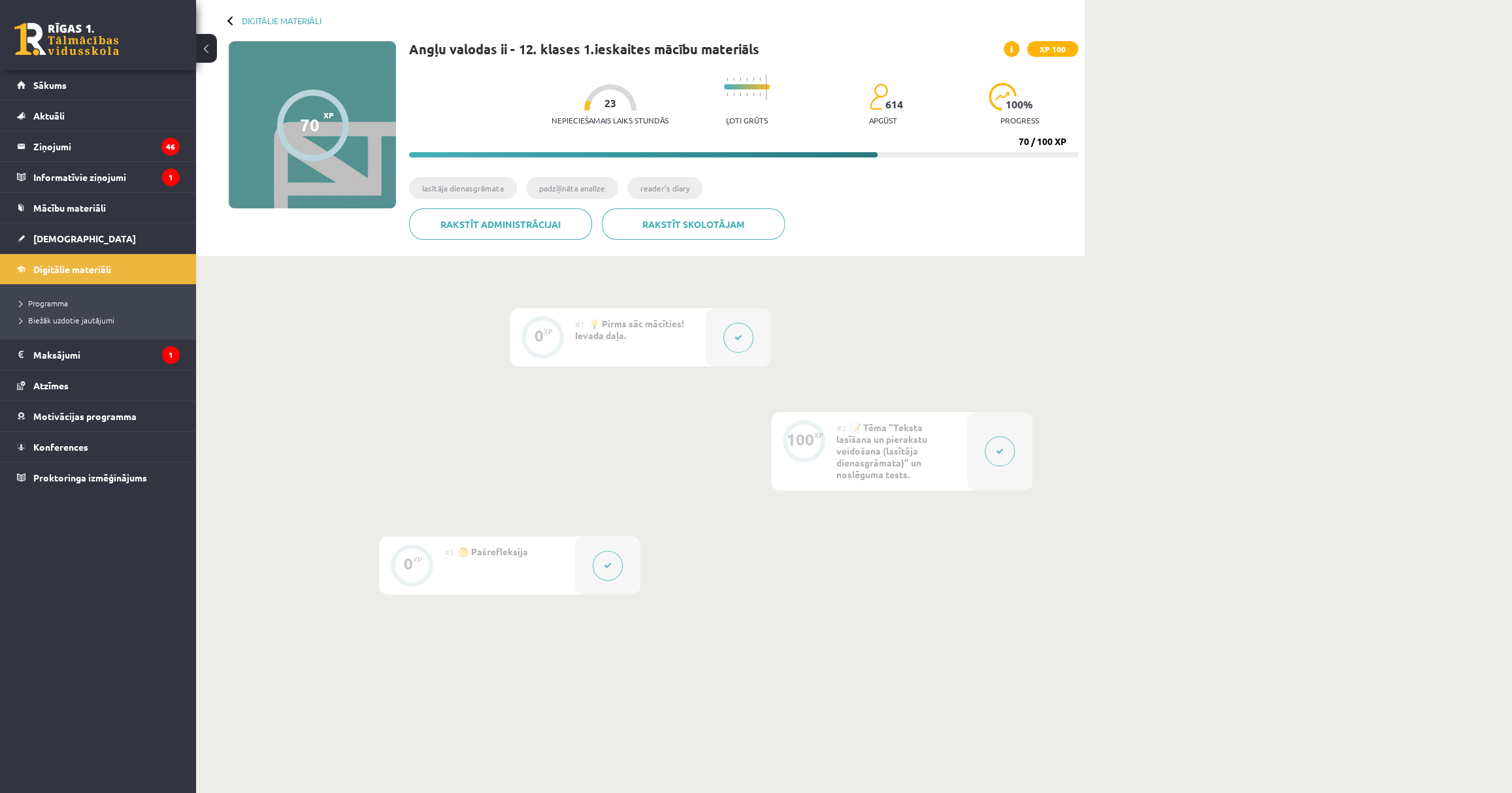
click at [64, 85] on span "Sākums" at bounding box center [50, 85] width 33 height 12
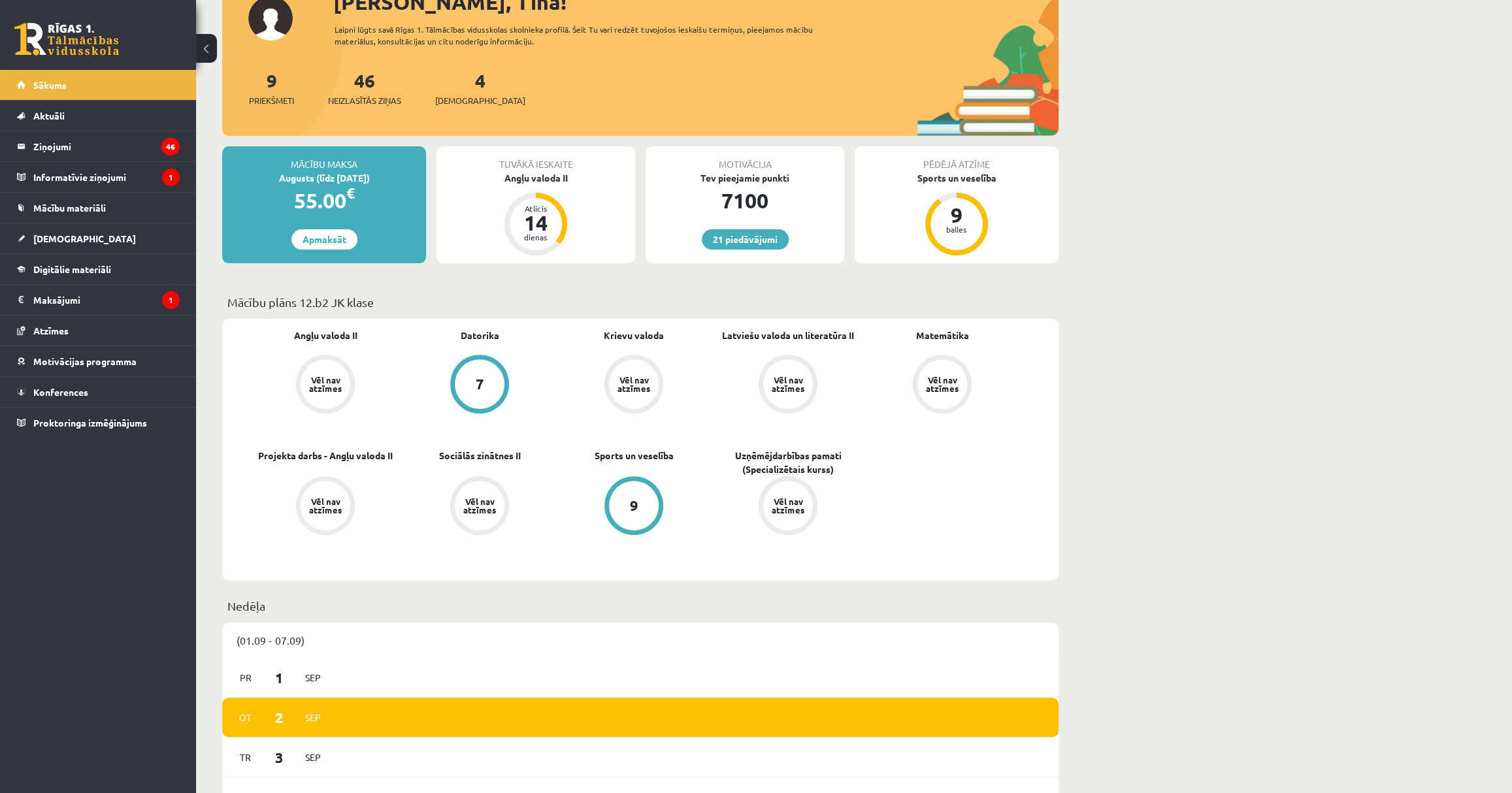
scroll to position [237, 0]
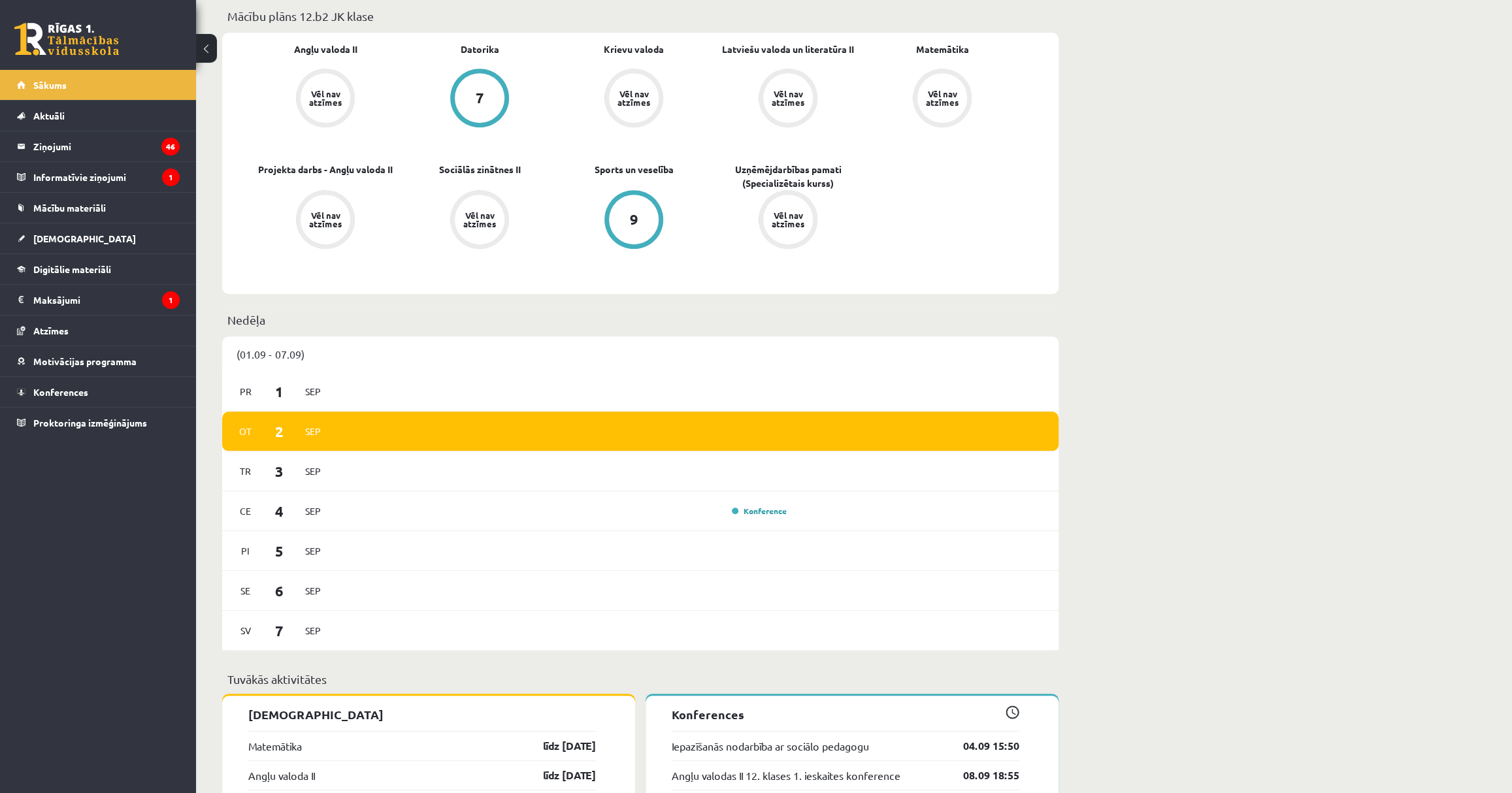
scroll to position [475, 0]
